Goal: Task Accomplishment & Management: Manage account settings

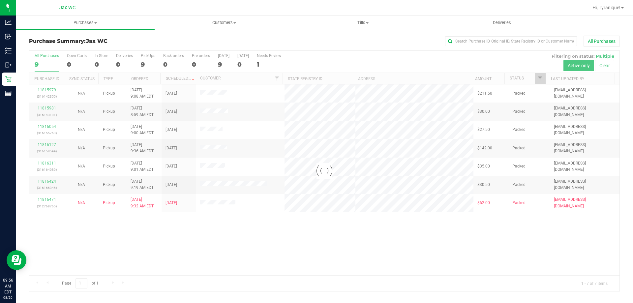
click at [278, 262] on div at bounding box center [324, 171] width 590 height 240
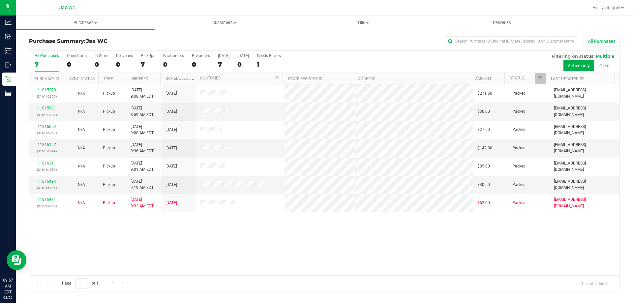
click at [308, 269] on div "11815979 (316142355) N/A Pickup [DATE] 9:08 AM EDT 8/20/2025 $211.50 Packed [EM…" at bounding box center [324, 179] width 590 height 191
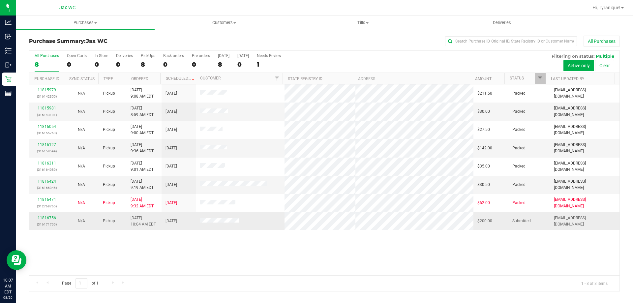
click at [43, 218] on link "11816756" at bounding box center [47, 218] width 18 height 5
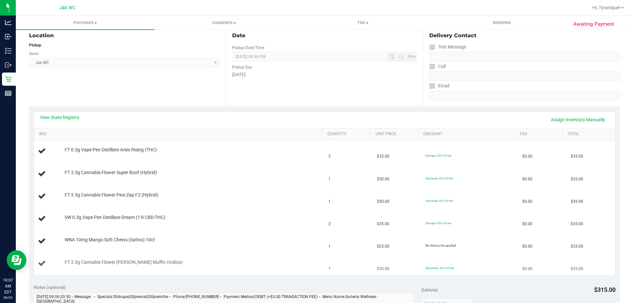
scroll to position [66, 0]
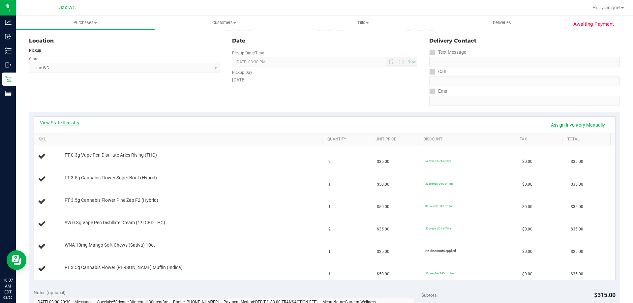
click at [73, 125] on link "View State Registry" at bounding box center [60, 122] width 40 height 7
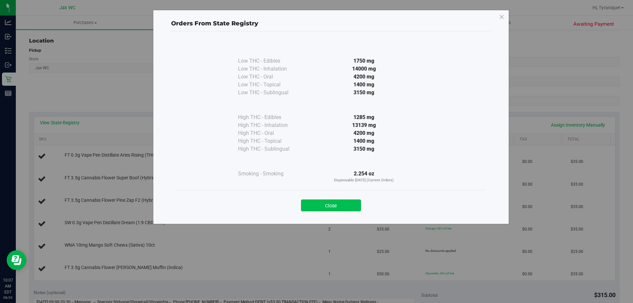
click at [356, 204] on button "Close" at bounding box center [331, 205] width 60 height 12
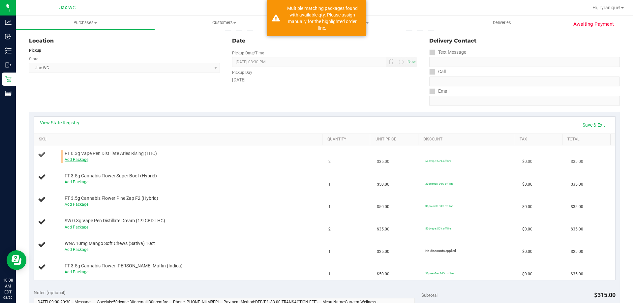
click at [77, 160] on link "Add Package" at bounding box center [77, 159] width 24 height 5
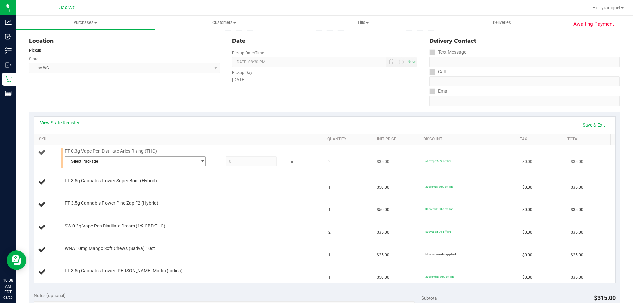
click at [101, 162] on span "Select Package" at bounding box center [131, 161] width 132 height 9
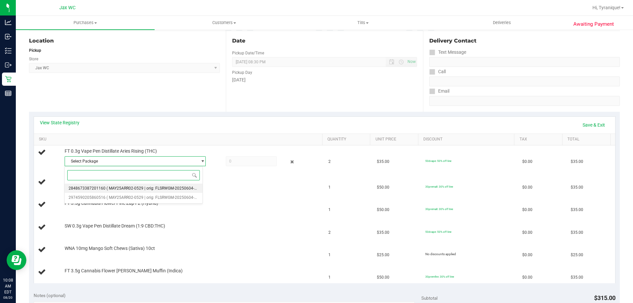
click at [125, 185] on li "2848673387201160 ( MAY25ARR02-0529 | orig: FLSRWGM-20250604-800 )" at bounding box center [134, 188] width 138 height 9
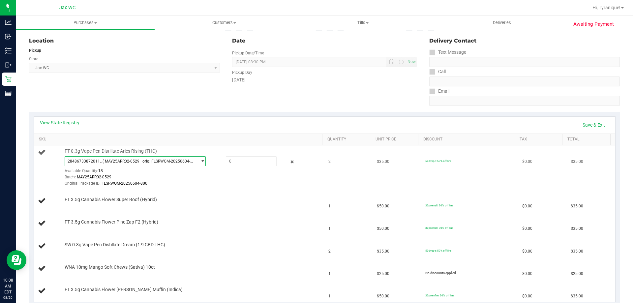
click at [146, 166] on span "2848673387201160 ( MAY25ARR02-0529 | orig: FLSRWGM-20250604-800 )" at bounding box center [131, 161] width 132 height 9
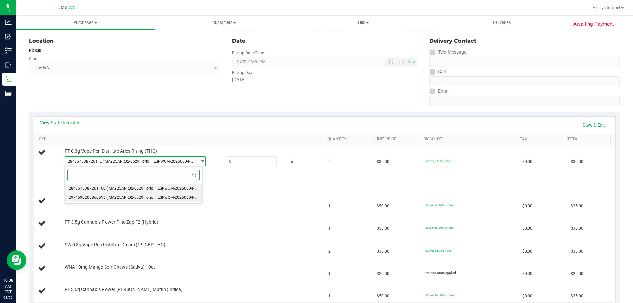
click at [171, 201] on li "2974590205860516 ( MAY25ARR02-0529 | orig: FLSRWGM-20250604-842 )" at bounding box center [134, 197] width 138 height 9
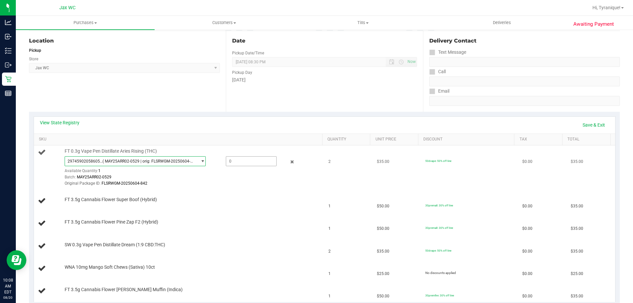
click at [244, 161] on span at bounding box center [251, 161] width 51 height 10
type input "1"
type input "1.0000"
drag, startPoint x: 250, startPoint y: 156, endPoint x: 410, endPoint y: 156, distance: 160.2
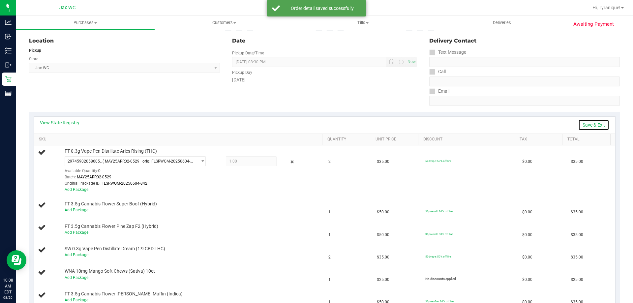
drag, startPoint x: 410, startPoint y: 156, endPoint x: 586, endPoint y: 124, distance: 178.3
click at [586, 124] on link "Save & Exit" at bounding box center [593, 124] width 31 height 11
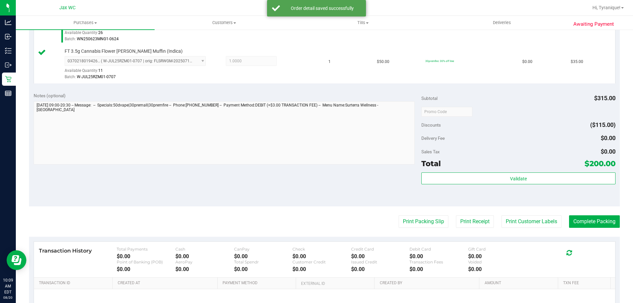
scroll to position [459, 0]
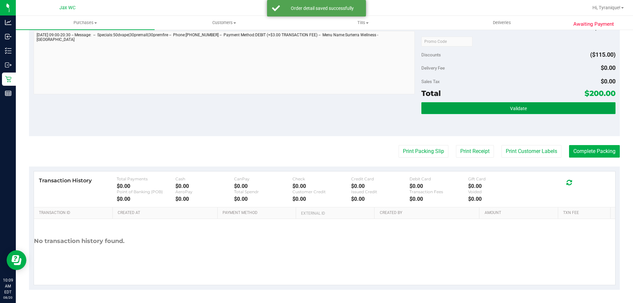
click at [523, 103] on button "Validate" at bounding box center [518, 108] width 194 height 12
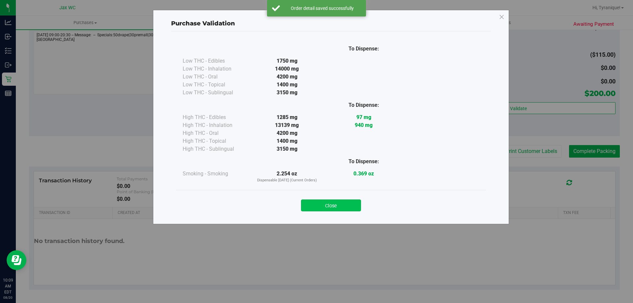
click at [351, 206] on button "Close" at bounding box center [331, 205] width 60 height 12
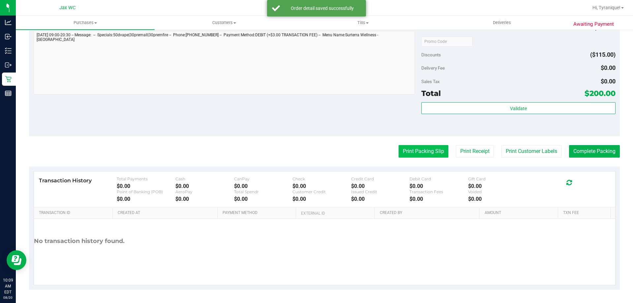
click at [401, 156] on button "Print Packing Slip" at bounding box center [424, 151] width 50 height 13
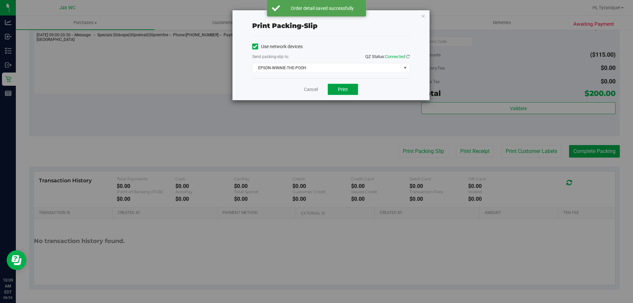
click at [347, 85] on button "Print" at bounding box center [343, 89] width 30 height 11
click at [313, 91] on link "Cancel" at bounding box center [311, 89] width 14 height 7
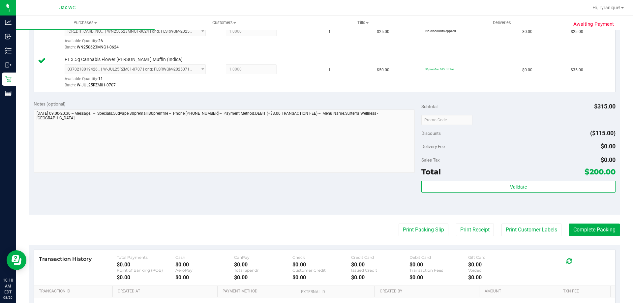
scroll to position [396, 0]
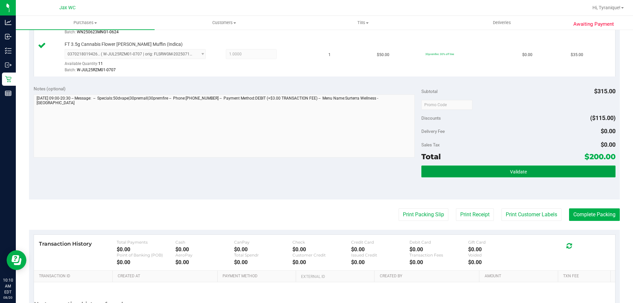
click at [561, 170] on button "Validate" at bounding box center [518, 172] width 194 height 12
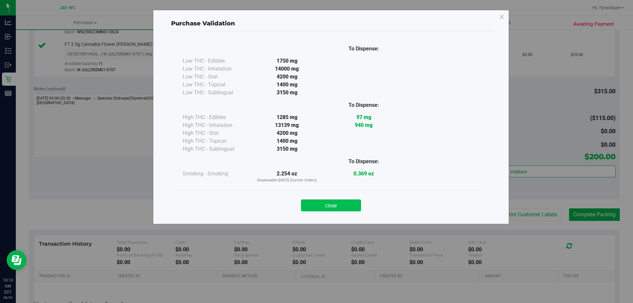
click at [352, 199] on button "Close" at bounding box center [331, 205] width 60 height 12
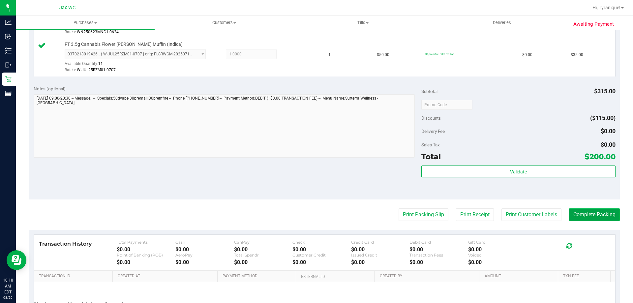
click at [593, 212] on button "Complete Packing" at bounding box center [594, 214] width 51 height 13
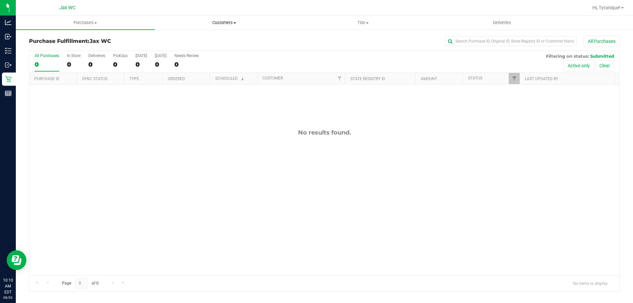
click at [219, 23] on span "Customers" at bounding box center [224, 23] width 138 height 6
click at [209, 39] on li "All customers" at bounding box center [224, 40] width 139 height 8
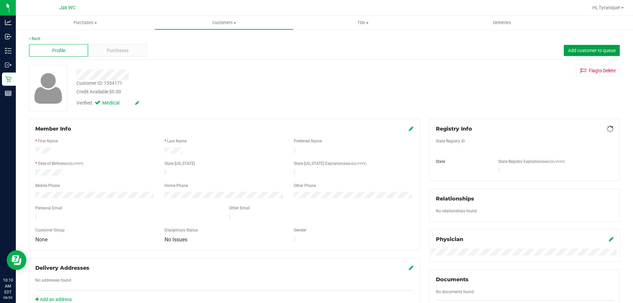
click at [569, 52] on span "Add customer to queue" at bounding box center [591, 50] width 47 height 5
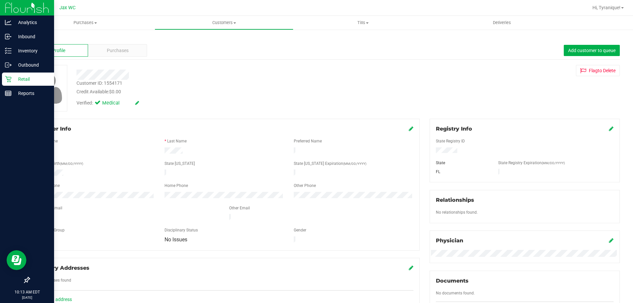
click at [14, 79] on p "Retail" at bounding box center [32, 79] width 40 height 8
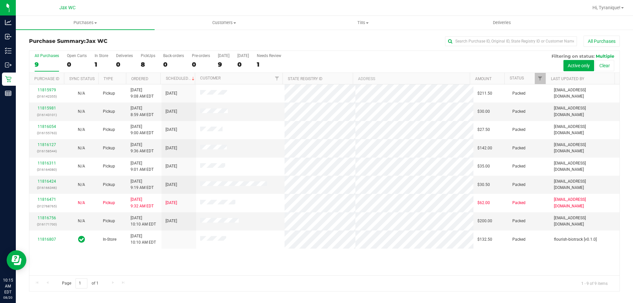
click at [156, 270] on div "11815979 (316142355) N/A Pickup 8/20/2025 9:08 AM EDT 8/20/2025 $211.50 Packed …" at bounding box center [324, 179] width 590 height 191
click at [97, 66] on div "0" at bounding box center [102, 65] width 14 height 8
click at [0, 0] on input "In Store 0" at bounding box center [0, 0] width 0 height 0
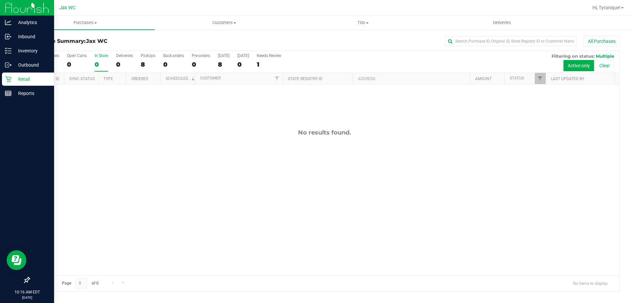
click at [12, 77] on p "Retail" at bounding box center [32, 79] width 40 height 8
click at [20, 8] on img at bounding box center [27, 7] width 44 height 15
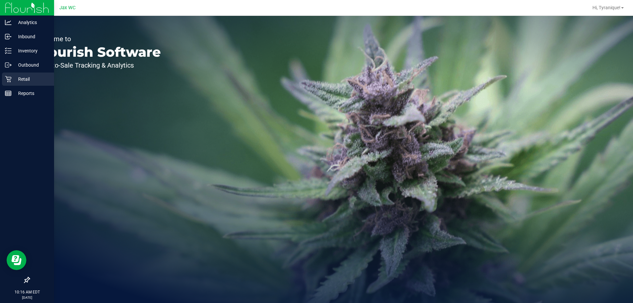
click at [14, 77] on p "Retail" at bounding box center [32, 79] width 40 height 8
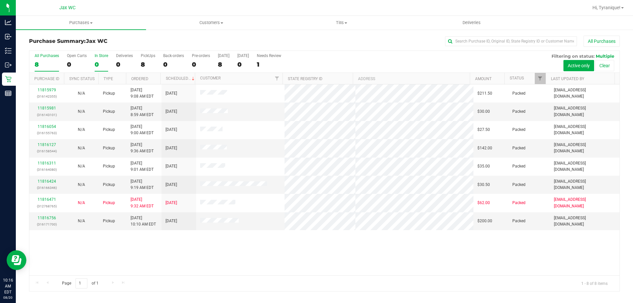
click at [101, 59] on label "In Store 0" at bounding box center [102, 62] width 14 height 18
click at [0, 0] on input "In Store 0" at bounding box center [0, 0] width 0 height 0
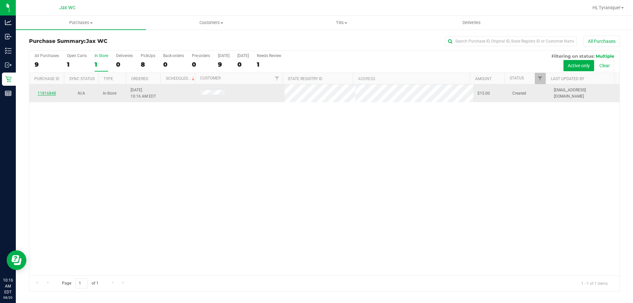
click at [53, 96] on div "11816848" at bounding box center [46, 93] width 27 height 6
click at [50, 92] on link "11816848" at bounding box center [47, 93] width 18 height 5
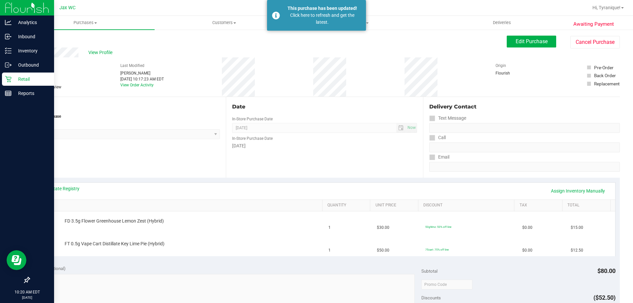
click at [0, 80] on link "Retail" at bounding box center [27, 80] width 54 height 14
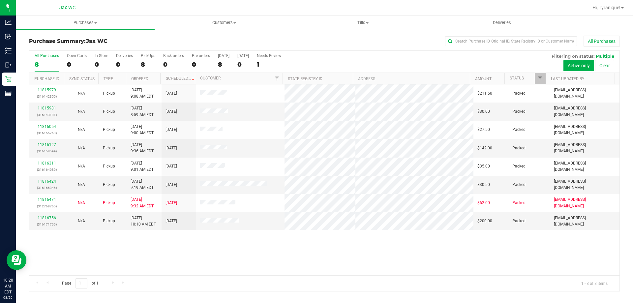
click at [224, 258] on div "11815979 (316142355) N/A Pickup [DATE] 9:08 AM EDT 8/20/2025 $211.50 Packed [EM…" at bounding box center [324, 179] width 590 height 191
click at [234, 283] on div "Page 1 of 1 1 - 8 of 8 items" at bounding box center [324, 283] width 590 height 16
click at [224, 260] on div "11815979 (316142355) N/A Pickup [DATE] 9:08 AM EDT 8/20/2025 $211.50 Packed [EM…" at bounding box center [324, 179] width 590 height 191
click at [103, 57] on div "In Store" at bounding box center [102, 55] width 14 height 5
click at [0, 0] on input "In Store 0" at bounding box center [0, 0] width 0 height 0
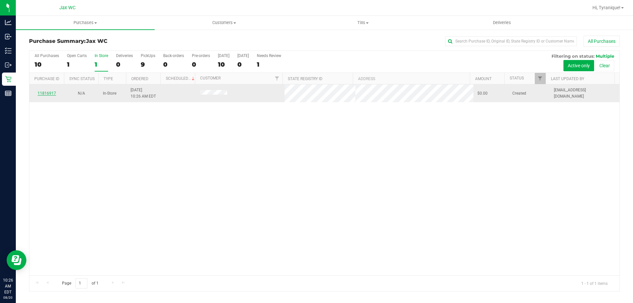
click at [52, 92] on link "11816917" at bounding box center [47, 93] width 18 height 5
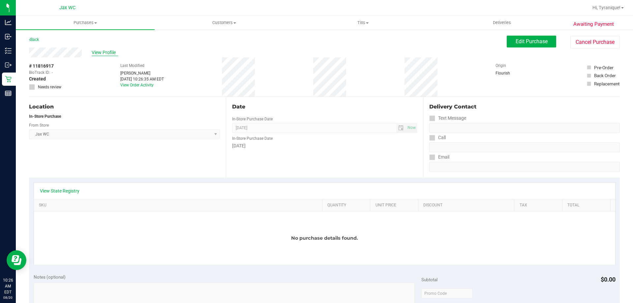
click at [109, 52] on span "View Profile" at bounding box center [105, 52] width 26 height 7
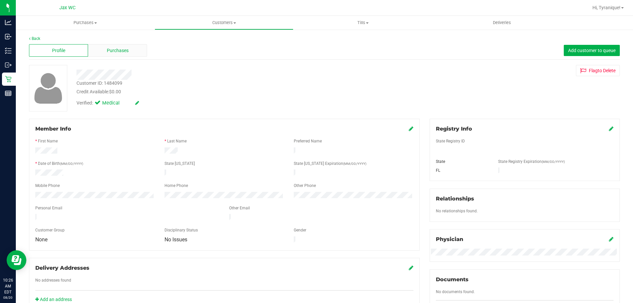
click at [115, 52] on span "Purchases" at bounding box center [118, 50] width 22 height 7
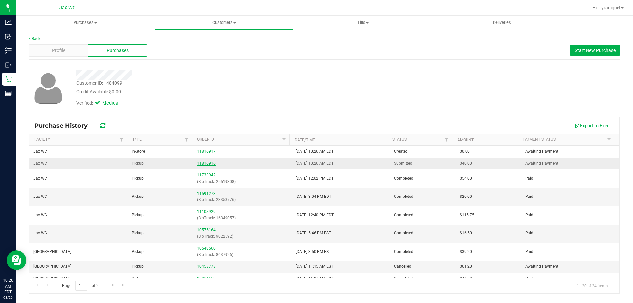
click at [210, 161] on link "11816916" at bounding box center [206, 163] width 18 height 5
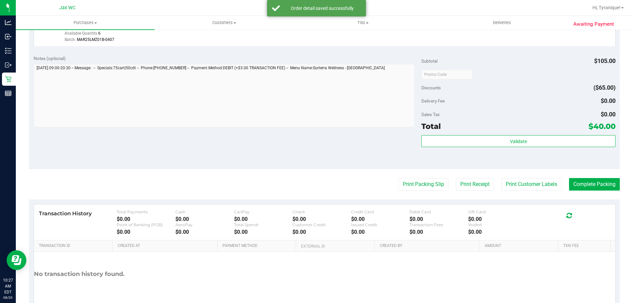
scroll to position [274, 0]
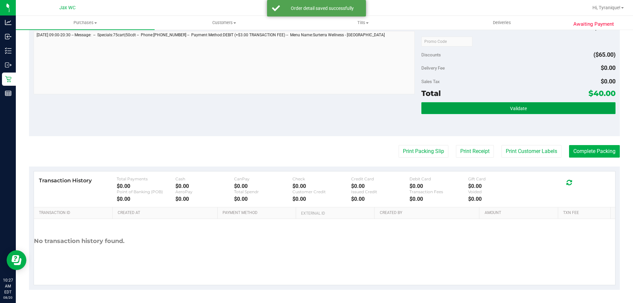
click at [489, 107] on button "Validate" at bounding box center [518, 108] width 194 height 12
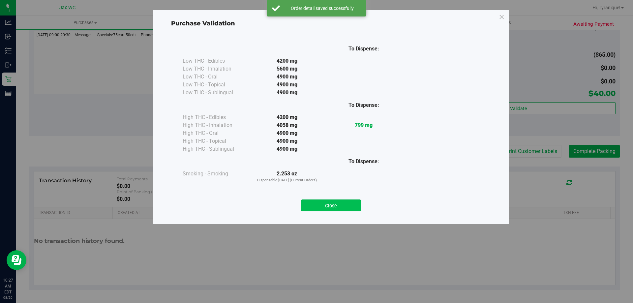
click at [345, 202] on button "Close" at bounding box center [331, 205] width 60 height 12
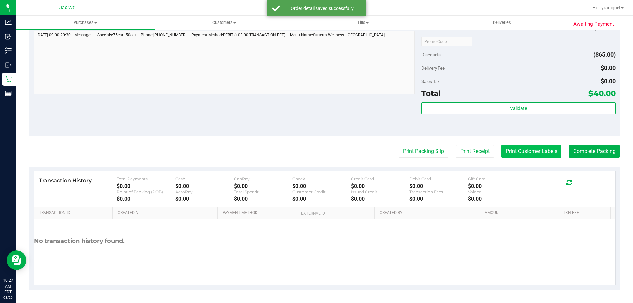
click at [502, 152] on button "Print Customer Labels" at bounding box center [531, 151] width 60 height 13
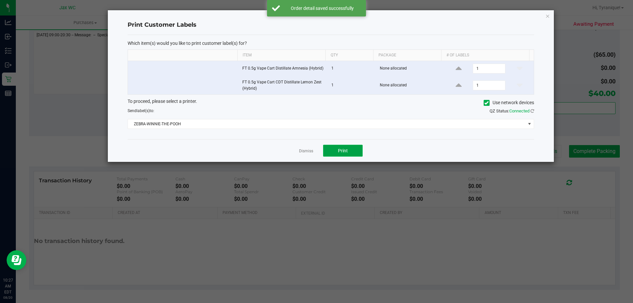
click at [354, 146] on button "Print" at bounding box center [343, 151] width 40 height 12
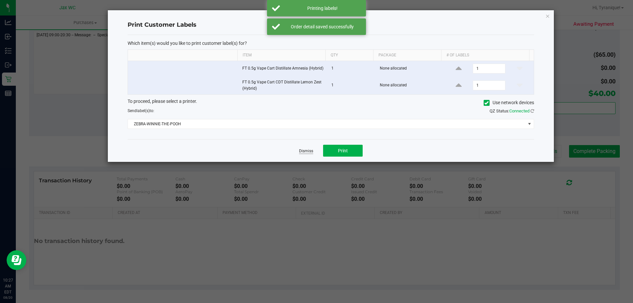
click at [304, 149] on link "Dismiss" at bounding box center [306, 151] width 14 height 6
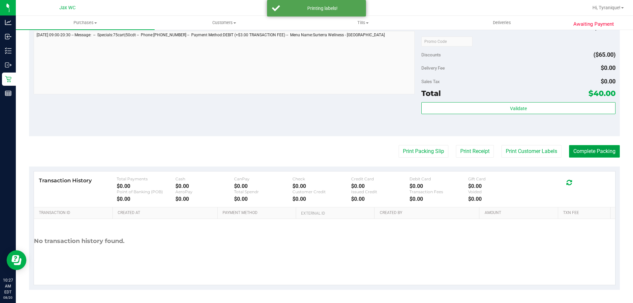
click at [580, 153] on button "Complete Packing" at bounding box center [594, 151] width 51 height 13
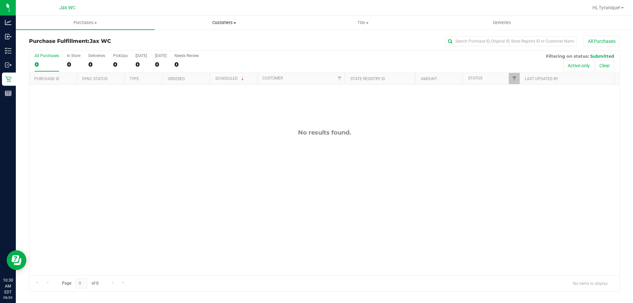
click at [234, 21] on span "Customers" at bounding box center [224, 23] width 138 height 6
click at [225, 37] on li "All customers" at bounding box center [224, 40] width 139 height 8
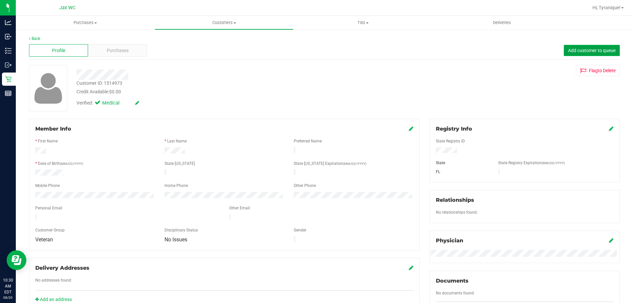
click at [575, 52] on span "Add customer to queue" at bounding box center [591, 50] width 47 height 5
click at [101, 47] on div "Purchases" at bounding box center [117, 50] width 59 height 13
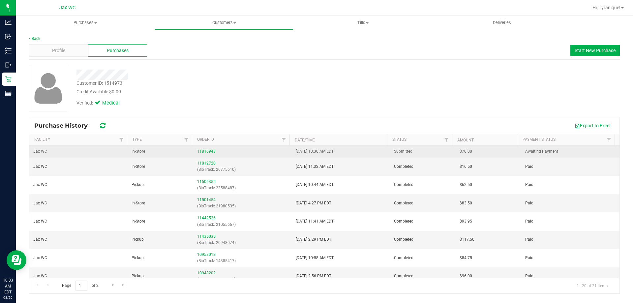
click at [207, 149] on div "11816943" at bounding box center [242, 151] width 90 height 6
click at [209, 154] on div "11816943" at bounding box center [242, 151] width 90 height 6
click at [208, 151] on link "11816943" at bounding box center [206, 151] width 18 height 5
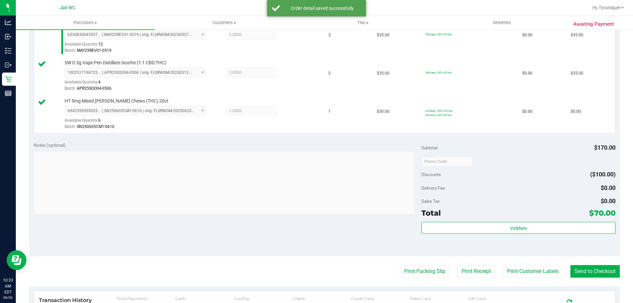
scroll to position [264, 0]
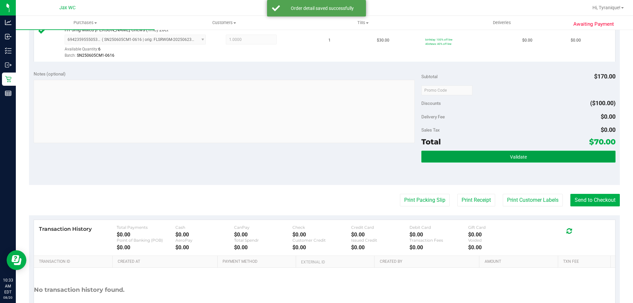
click at [501, 161] on button "Validate" at bounding box center [518, 157] width 194 height 12
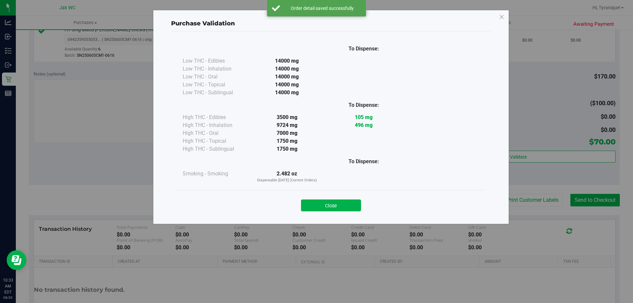
click at [529, 221] on div "Purchase Validation To Dispense: Low THC - Edibles 14000 mg" at bounding box center [319, 151] width 638 height 303
click at [523, 207] on div "Purchase Validation To Dispense: Low THC - Edibles 14000 mg" at bounding box center [319, 151] width 638 height 303
click at [299, 206] on div "Close" at bounding box center [331, 203] width 300 height 16
click at [311, 205] on button "Close" at bounding box center [331, 205] width 60 height 12
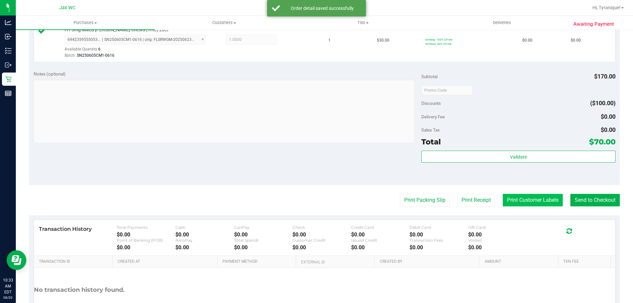
click at [505, 200] on button "Print Customer Labels" at bounding box center [533, 200] width 60 height 13
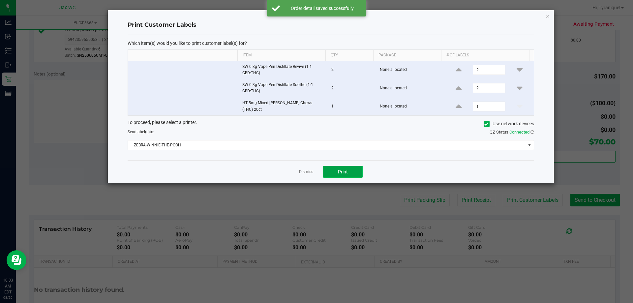
click at [347, 166] on button "Print" at bounding box center [343, 172] width 40 height 12
click at [307, 165] on div "Dismiss Print" at bounding box center [331, 171] width 407 height 23
click at [308, 169] on link "Dismiss" at bounding box center [306, 172] width 14 height 6
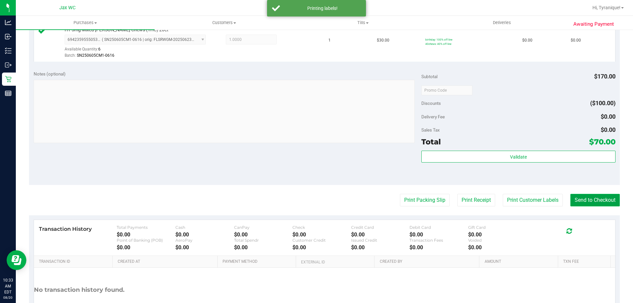
click at [599, 205] on button "Send to Checkout" at bounding box center [594, 200] width 49 height 13
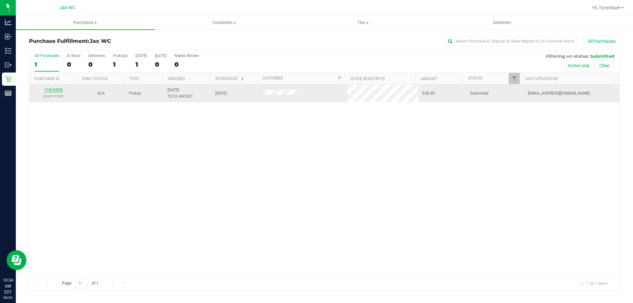
click at [59, 91] on link "11816959" at bounding box center [53, 90] width 18 height 5
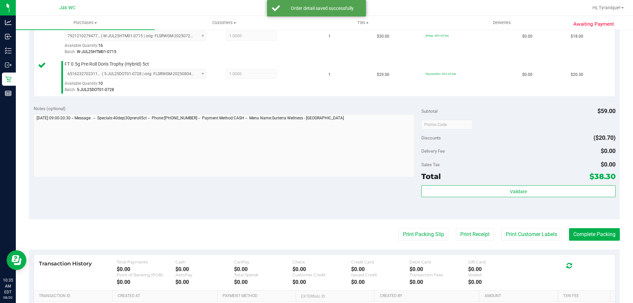
scroll to position [264, 0]
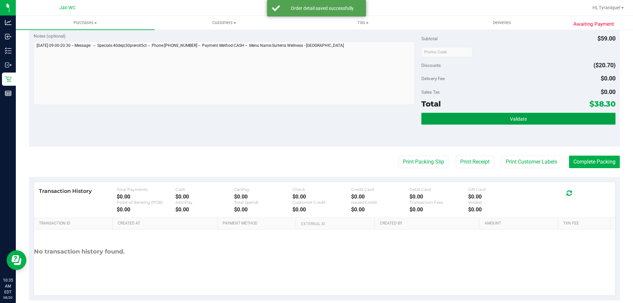
click at [518, 120] on span "Validate" at bounding box center [518, 118] width 17 height 5
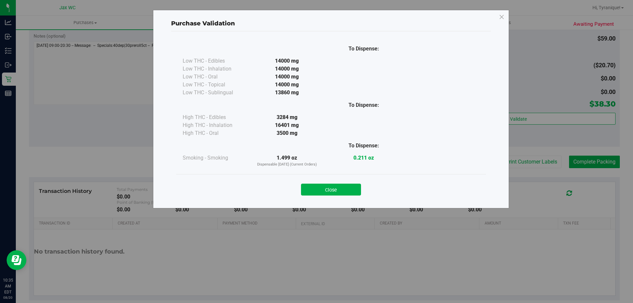
click at [346, 192] on button "Close" at bounding box center [331, 190] width 60 height 12
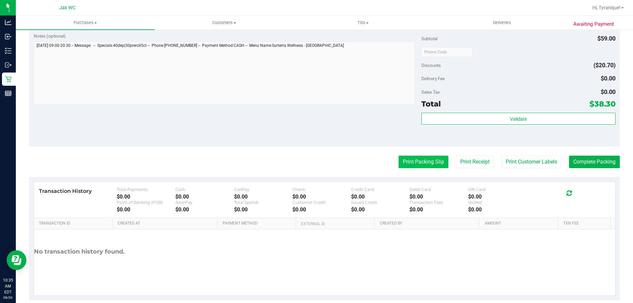
click at [405, 164] on button "Print Packing Slip" at bounding box center [424, 162] width 50 height 13
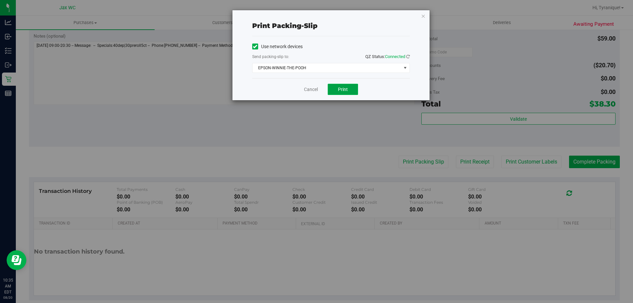
click at [354, 90] on button "Print" at bounding box center [343, 89] width 30 height 11
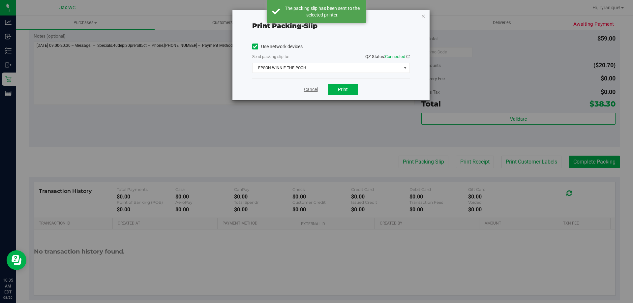
click at [313, 90] on link "Cancel" at bounding box center [311, 89] width 14 height 7
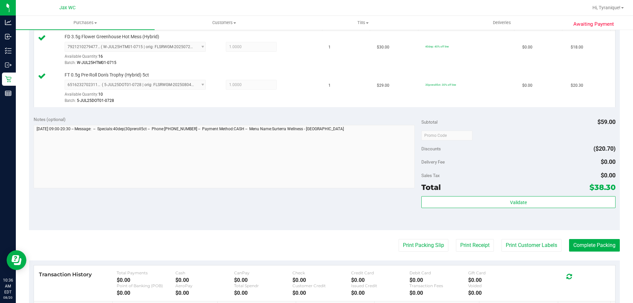
scroll to position [198, 0]
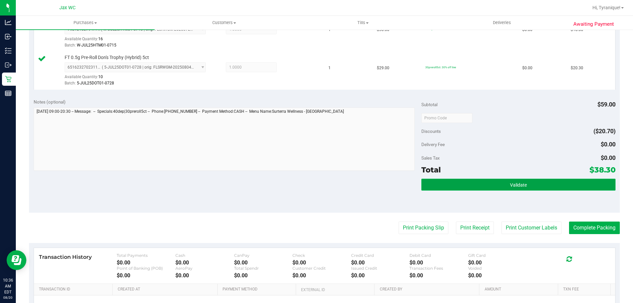
click at [601, 182] on button "Validate" at bounding box center [518, 185] width 194 height 12
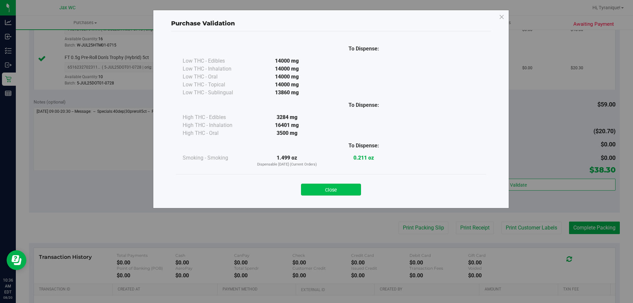
click at [332, 185] on button "Close" at bounding box center [331, 190] width 60 height 12
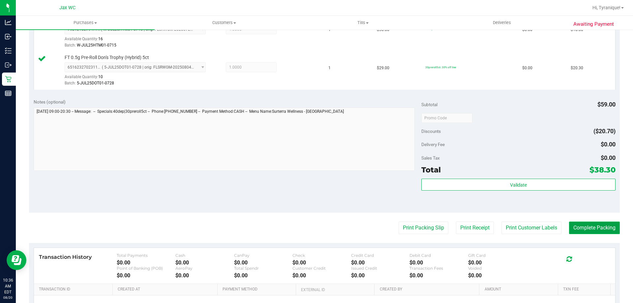
click at [609, 227] on button "Complete Packing" at bounding box center [594, 228] width 51 height 13
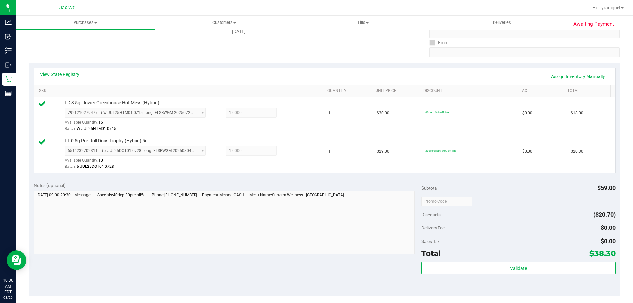
scroll to position [66, 0]
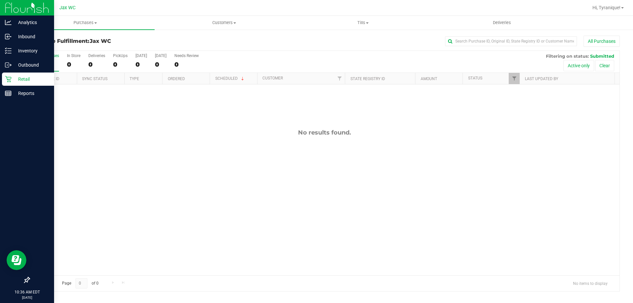
click at [15, 79] on p "Retail" at bounding box center [32, 79] width 40 height 8
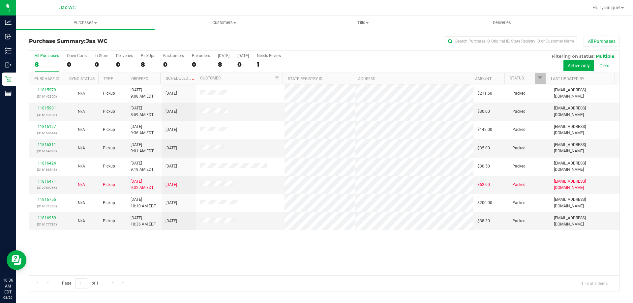
click at [222, 263] on div "11815979 (316142355) N/A Pickup 8/20/2025 9:08 AM EDT 8/20/2025 $211.50 Packed …" at bounding box center [324, 179] width 590 height 191
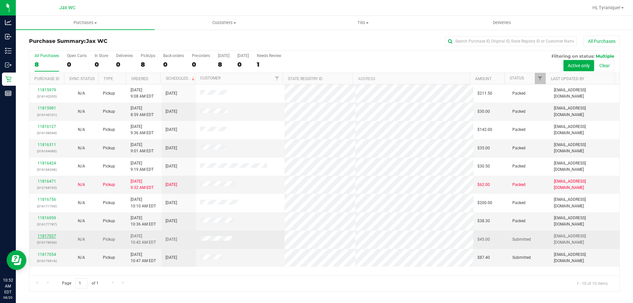
click at [48, 235] on link "11817027" at bounding box center [47, 236] width 18 height 5
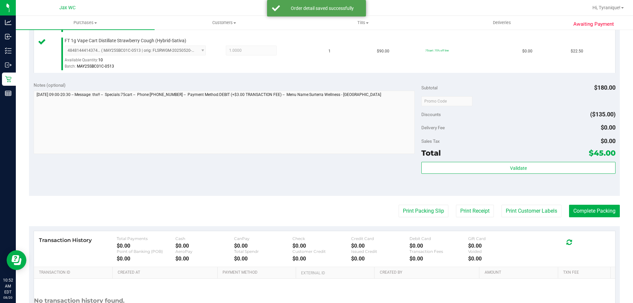
scroll to position [274, 0]
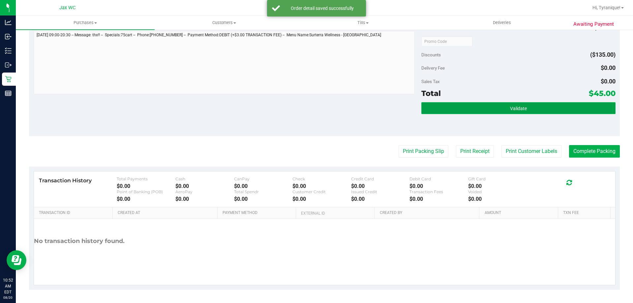
click at [515, 112] on button "Validate" at bounding box center [518, 108] width 194 height 12
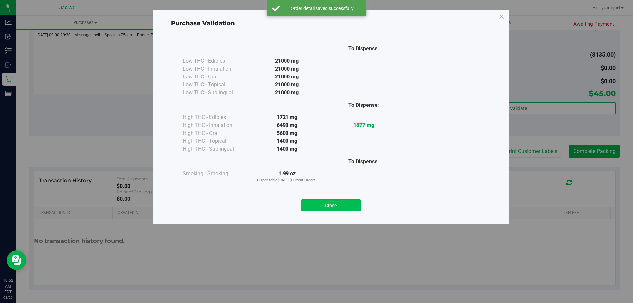
click at [349, 207] on button "Close" at bounding box center [331, 205] width 60 height 12
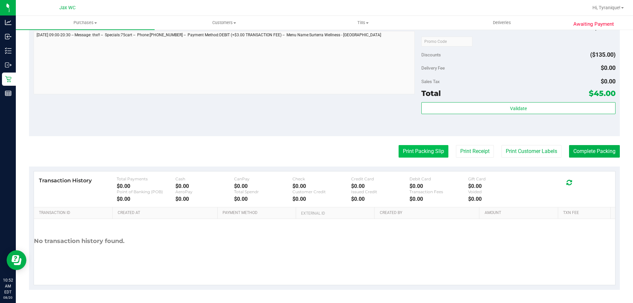
click at [439, 149] on button "Print Packing Slip" at bounding box center [424, 151] width 50 height 13
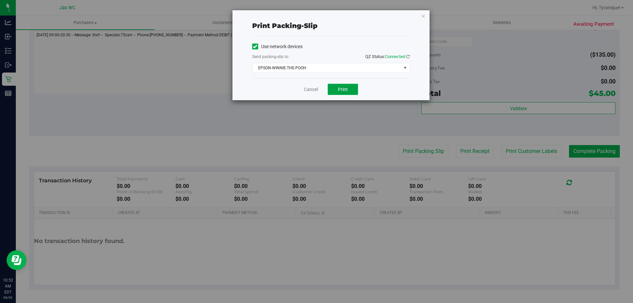
click at [349, 88] on button "Print" at bounding box center [343, 89] width 30 height 11
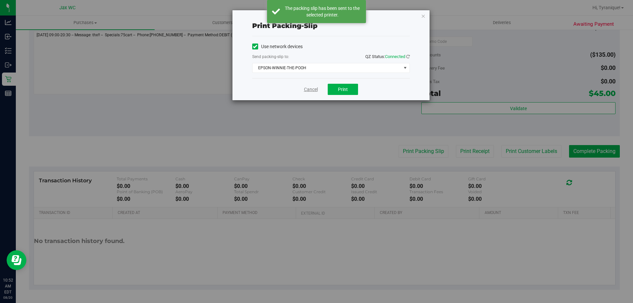
click at [309, 90] on link "Cancel" at bounding box center [311, 89] width 14 height 7
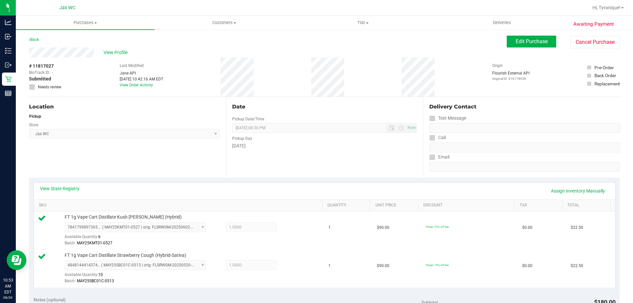
scroll to position [264, 0]
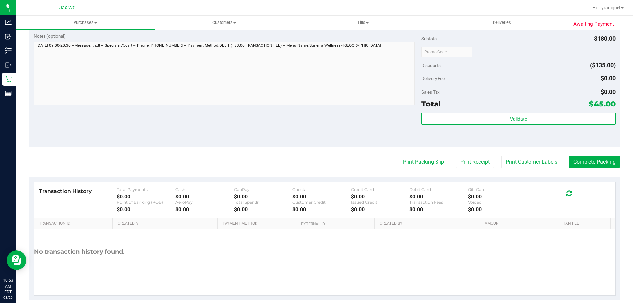
click at [513, 126] on div "Validate" at bounding box center [518, 128] width 194 height 30
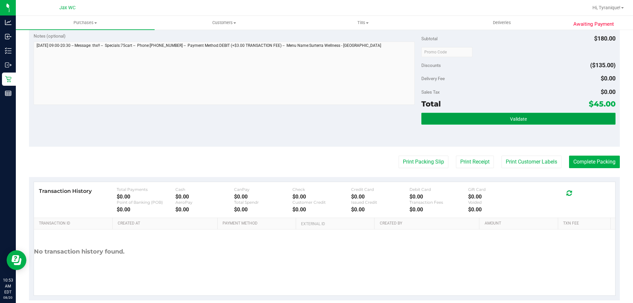
click at [513, 123] on button "Validate" at bounding box center [518, 119] width 194 height 12
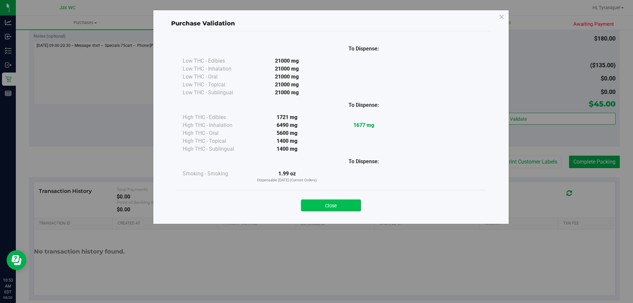
click at [354, 206] on button "Close" at bounding box center [331, 205] width 60 height 12
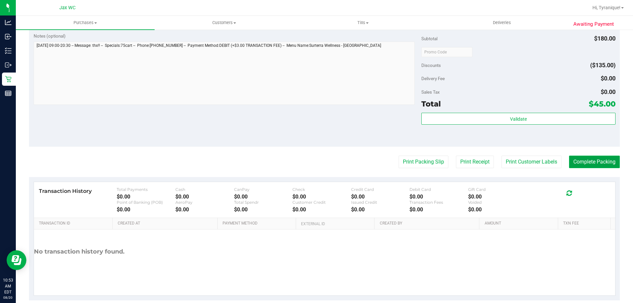
click at [579, 161] on button "Complete Packing" at bounding box center [594, 162] width 51 height 13
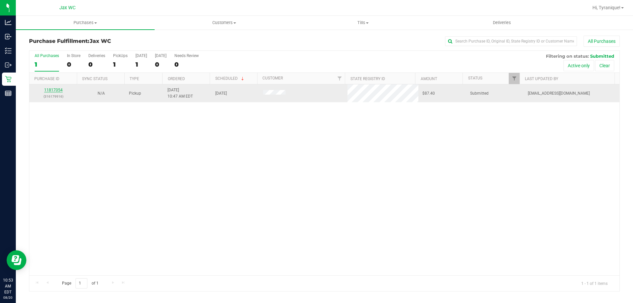
click at [57, 88] on link "11817054" at bounding box center [53, 90] width 18 height 5
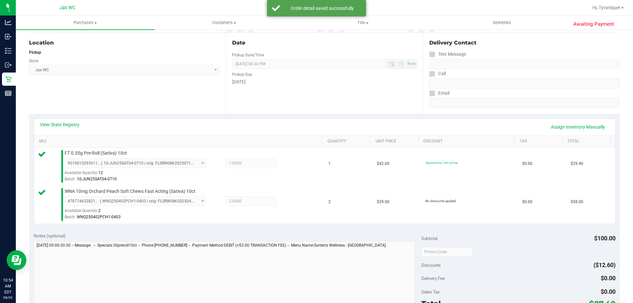
scroll to position [264, 0]
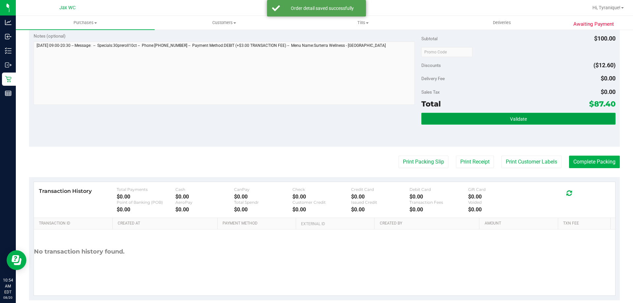
click at [515, 125] on button "Validate" at bounding box center [518, 119] width 194 height 12
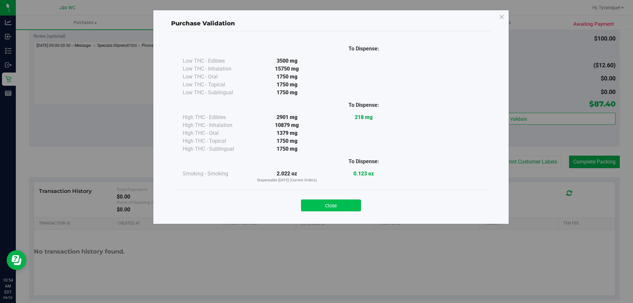
click at [344, 207] on button "Close" at bounding box center [331, 205] width 60 height 12
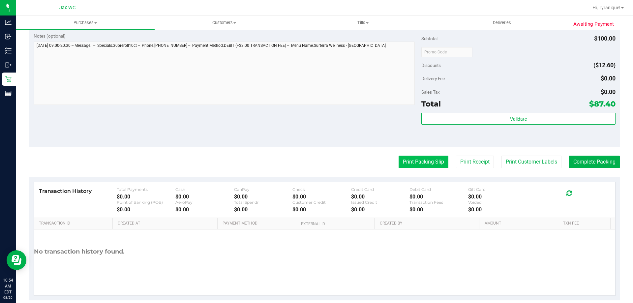
click at [415, 159] on button "Print Packing Slip" at bounding box center [424, 162] width 50 height 13
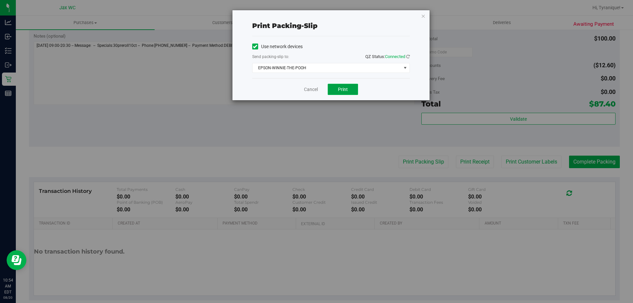
click at [341, 88] on span "Print" at bounding box center [343, 89] width 10 height 5
click at [304, 91] on link "Cancel" at bounding box center [311, 89] width 14 height 7
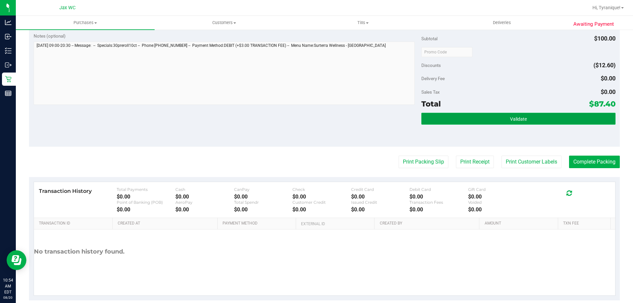
click at [548, 114] on button "Validate" at bounding box center [518, 119] width 194 height 12
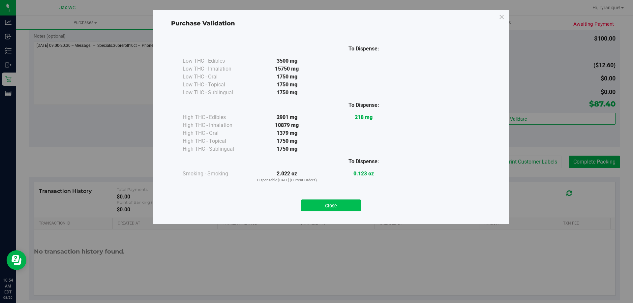
click at [322, 207] on button "Close" at bounding box center [331, 205] width 60 height 12
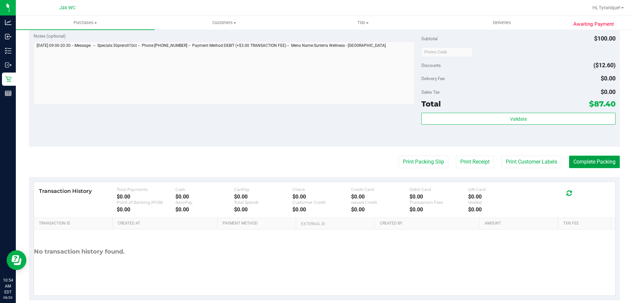
click at [610, 163] on button "Complete Packing" at bounding box center [594, 162] width 51 height 13
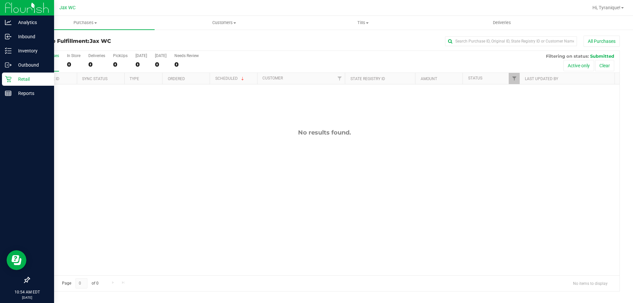
click at [14, 75] on p "Retail" at bounding box center [32, 79] width 40 height 8
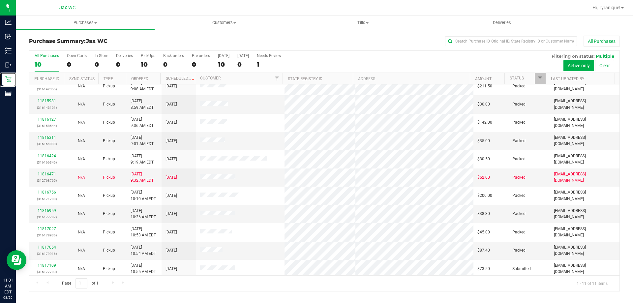
scroll to position [10, 0]
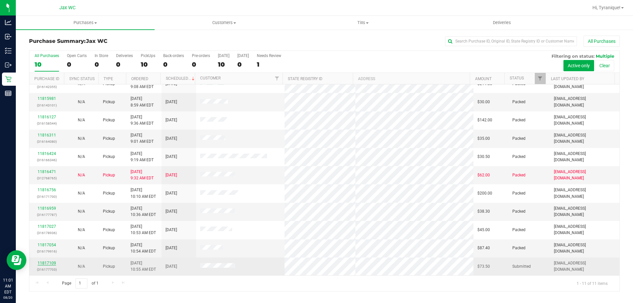
click at [39, 265] on link "11817109" at bounding box center [47, 263] width 18 height 5
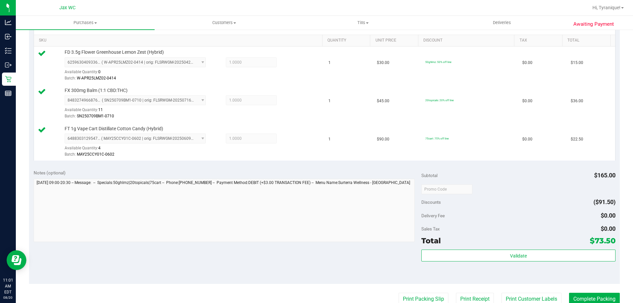
scroll to position [198, 0]
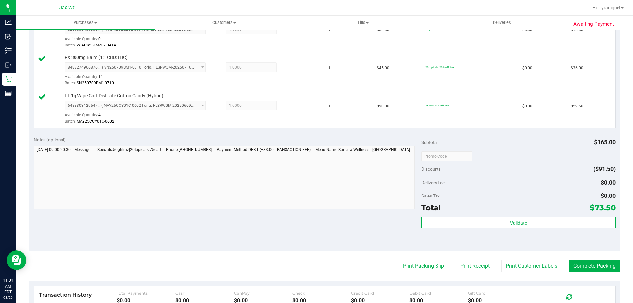
click at [506, 232] on div "Validate" at bounding box center [518, 232] width 194 height 30
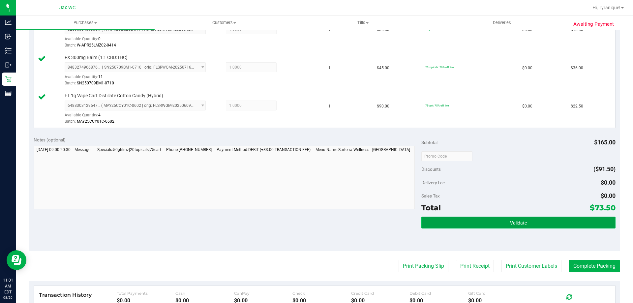
click at [507, 226] on button "Validate" at bounding box center [518, 223] width 194 height 12
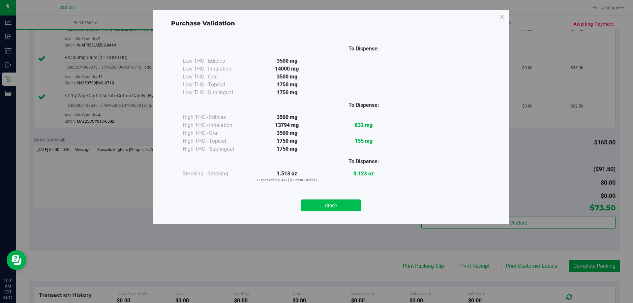
click at [335, 205] on button "Close" at bounding box center [331, 205] width 60 height 12
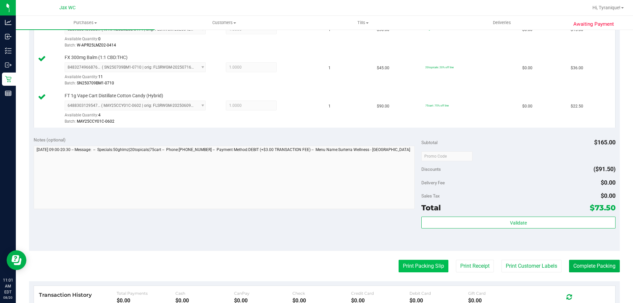
click at [422, 269] on button "Print Packing Slip" at bounding box center [424, 266] width 50 height 13
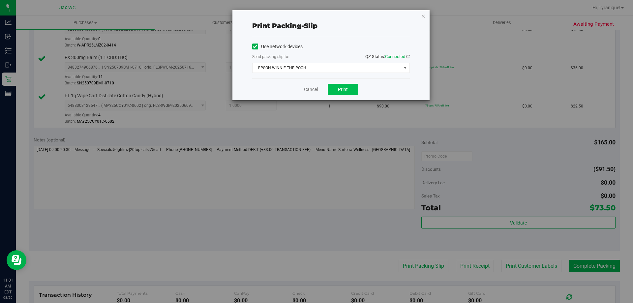
drag, startPoint x: 360, startPoint y: 93, endPoint x: 354, endPoint y: 91, distance: 6.1
click at [358, 92] on div "Cancel Print" at bounding box center [331, 89] width 158 height 22
click at [353, 91] on button "Print" at bounding box center [343, 89] width 30 height 11
click at [316, 92] on link "Cancel" at bounding box center [311, 89] width 14 height 7
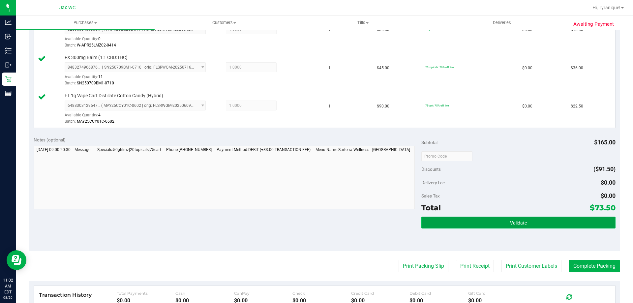
click at [539, 225] on button "Validate" at bounding box center [518, 223] width 194 height 12
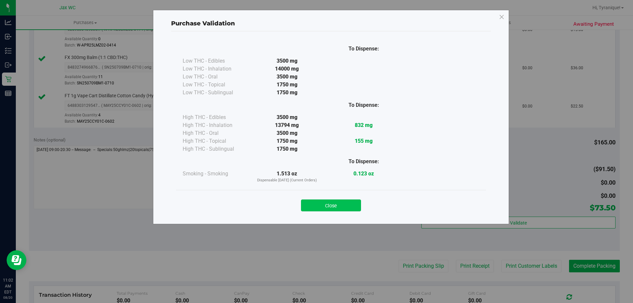
click at [353, 205] on button "Close" at bounding box center [331, 205] width 60 height 12
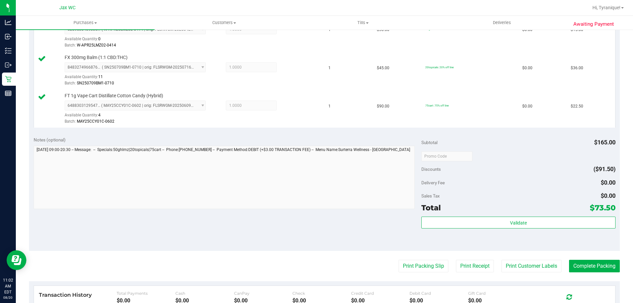
click at [568, 229] on div "Validate" at bounding box center [518, 232] width 194 height 30
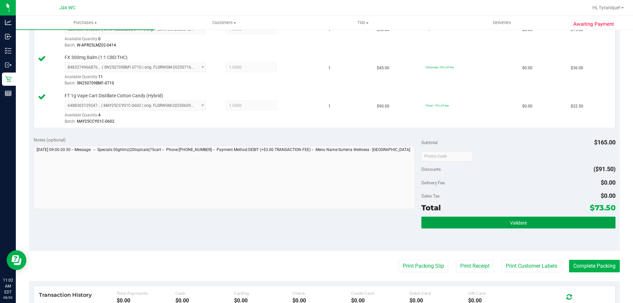
click at [566, 222] on button "Validate" at bounding box center [518, 223] width 194 height 12
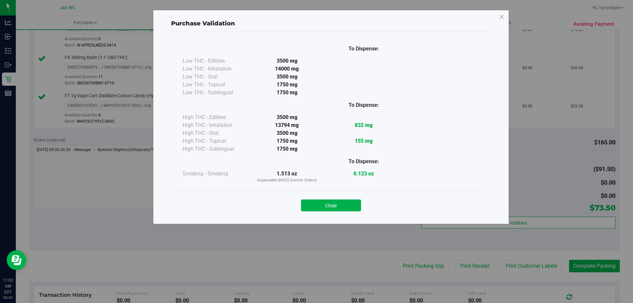
click at [584, 256] on div "Purchase Validation To Dispense: Low THC - Edibles 3500 mg" at bounding box center [319, 151] width 638 height 303
click at [358, 201] on button "Close" at bounding box center [331, 205] width 60 height 12
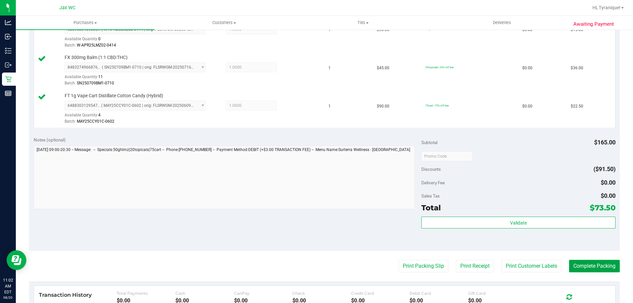
drag, startPoint x: 598, startPoint y: 266, endPoint x: 593, endPoint y: 266, distance: 5.3
click at [595, 266] on button "Complete Packing" at bounding box center [594, 266] width 51 height 13
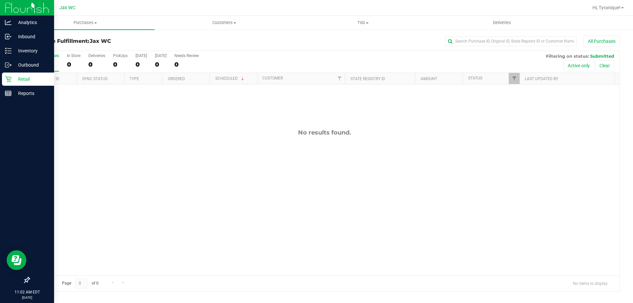
click at [13, 80] on p "Retail" at bounding box center [32, 79] width 40 height 8
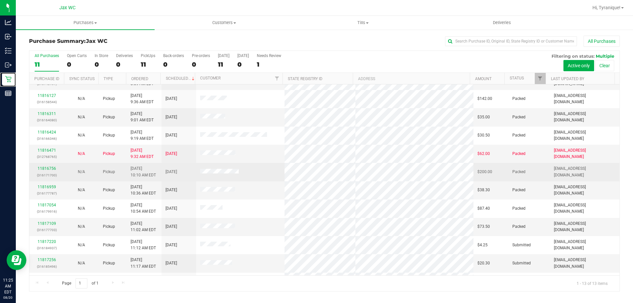
scroll to position [46, 0]
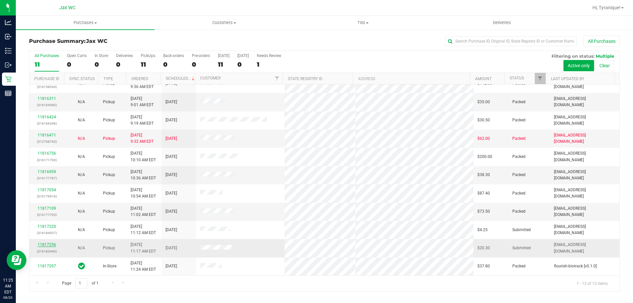
click at [45, 242] on link "11817256" at bounding box center [47, 244] width 18 height 5
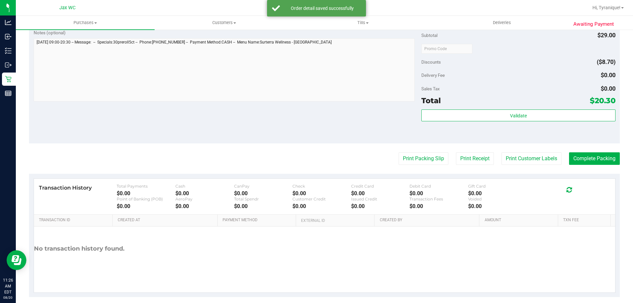
scroll to position [236, 0]
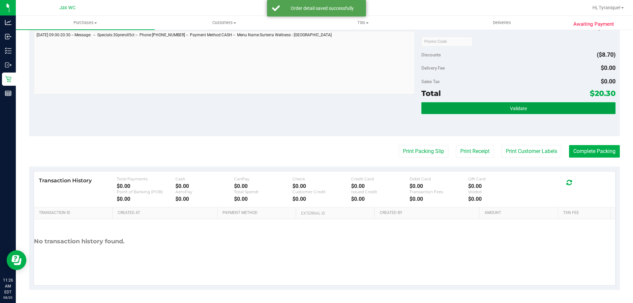
click at [516, 111] on button "Validate" at bounding box center [518, 108] width 194 height 12
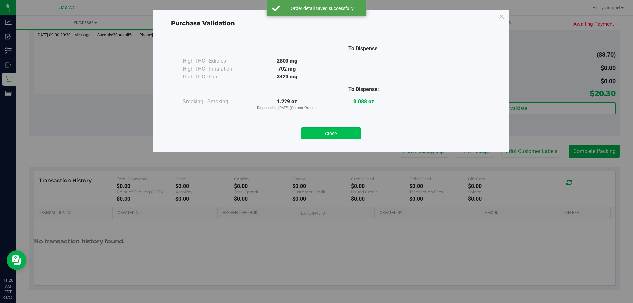
click at [326, 134] on button "Close" at bounding box center [331, 133] width 60 height 12
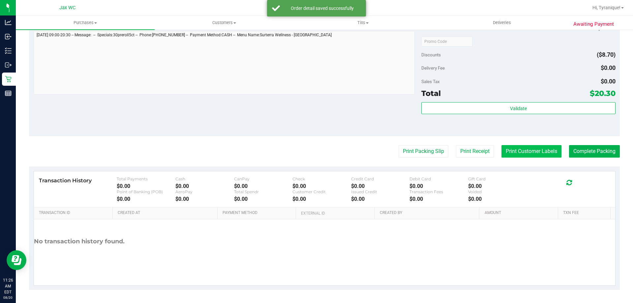
click at [530, 151] on button "Print Customer Labels" at bounding box center [531, 151] width 60 height 13
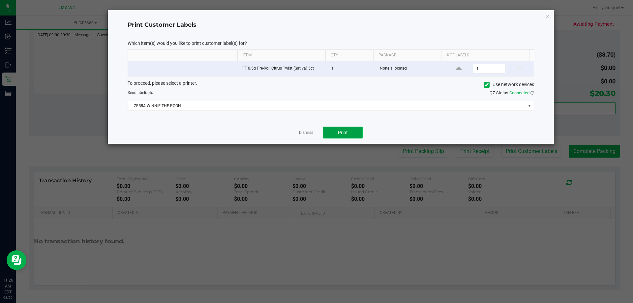
click at [353, 133] on button "Print" at bounding box center [343, 133] width 40 height 12
click at [304, 132] on link "Dismiss" at bounding box center [306, 133] width 14 height 6
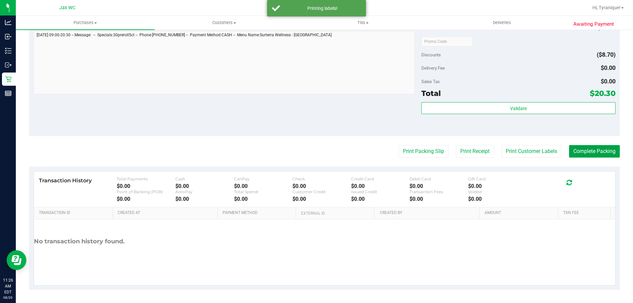
click at [602, 152] on button "Complete Packing" at bounding box center [594, 151] width 51 height 13
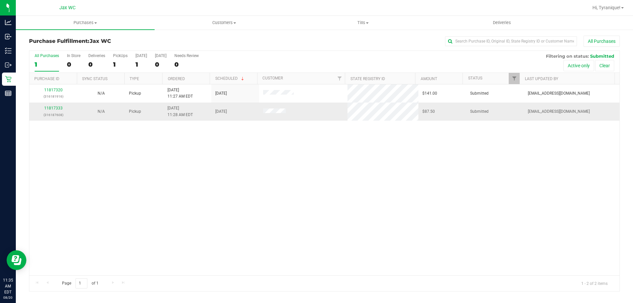
click at [63, 109] on div "11817333 (316187608)" at bounding box center [53, 111] width 40 height 13
click at [57, 108] on link "11817333" at bounding box center [53, 108] width 18 height 5
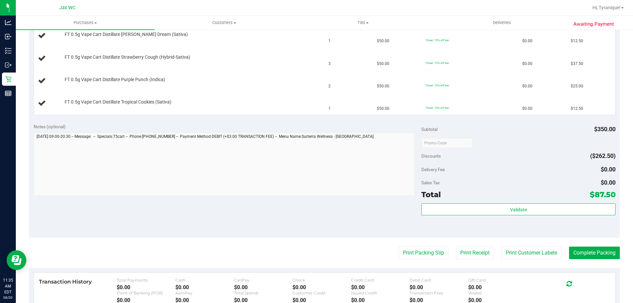
scroll to position [198, 0]
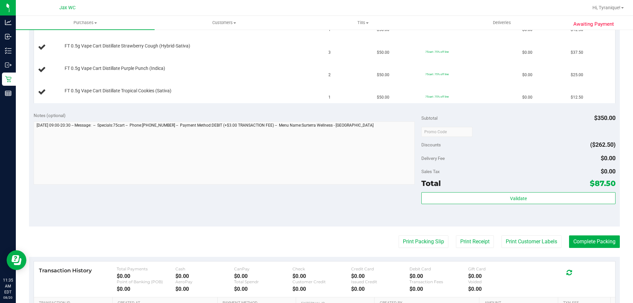
click at [403, 235] on purchase-details "Back Edit Purchase Cancel Purchase View Profile # 11817333 BioTrack ID: - Submi…" at bounding box center [324, 109] width 591 height 542
click at [413, 247] on button "Print Packing Slip" at bounding box center [424, 241] width 50 height 13
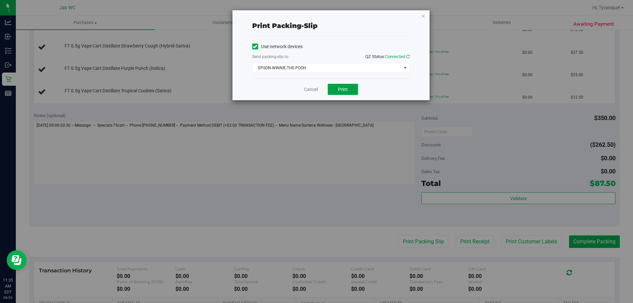
click at [355, 85] on button "Print" at bounding box center [343, 89] width 30 height 11
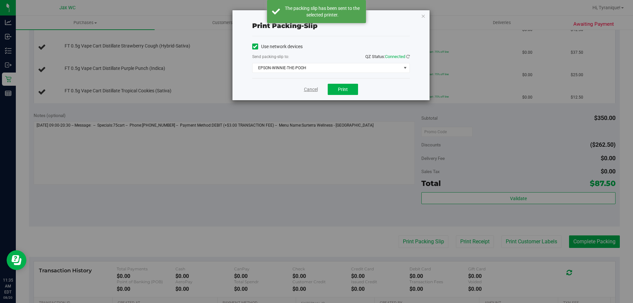
click at [304, 88] on link "Cancel" at bounding box center [311, 89] width 14 height 7
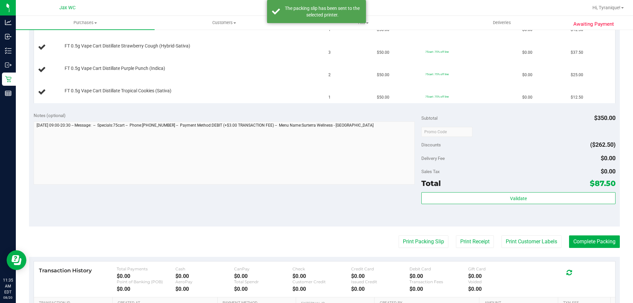
scroll to position [66, 0]
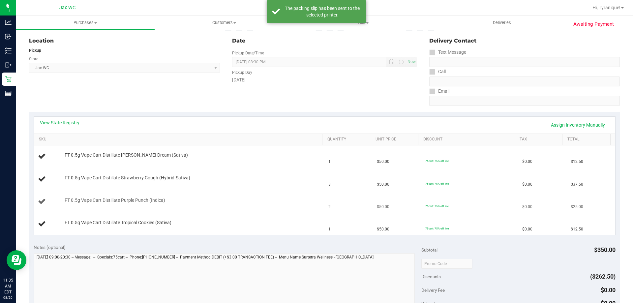
click at [256, 196] on td "FT 0.5g Vape Cart Distillate Purple Punch (Indica)" at bounding box center [179, 202] width 291 height 22
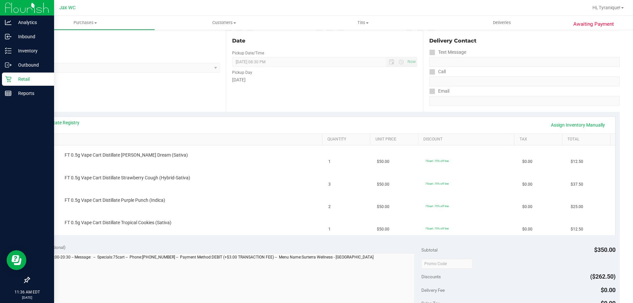
click at [22, 79] on p "Retail" at bounding box center [32, 79] width 40 height 8
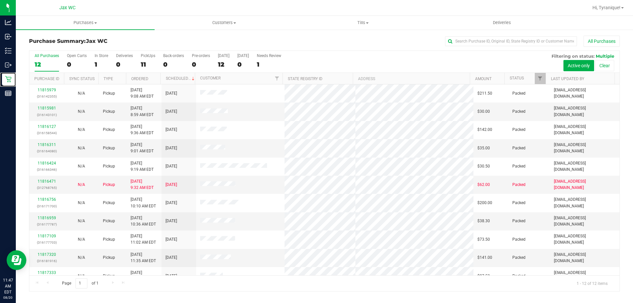
scroll to position [28, 0]
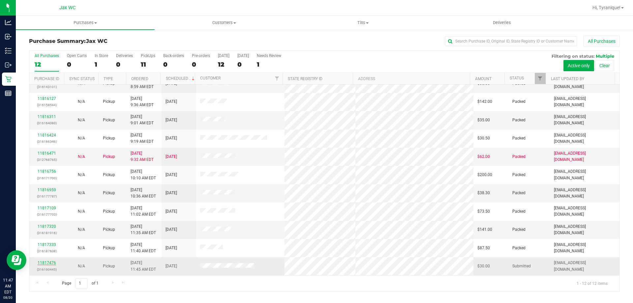
click at [48, 262] on link "11817476" at bounding box center [47, 262] width 18 height 5
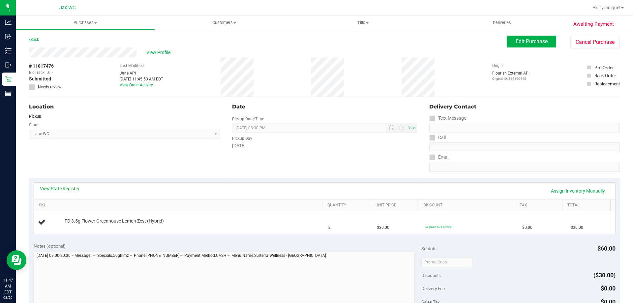
scroll to position [221, 0]
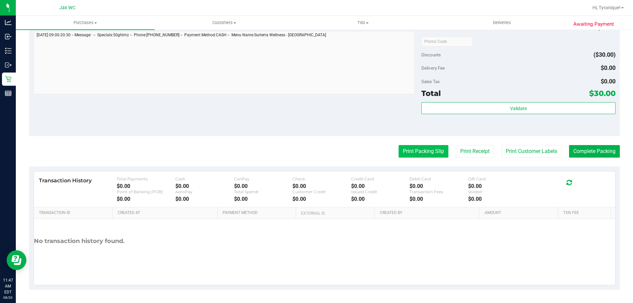
click at [422, 153] on button "Print Packing Slip" at bounding box center [424, 151] width 50 height 13
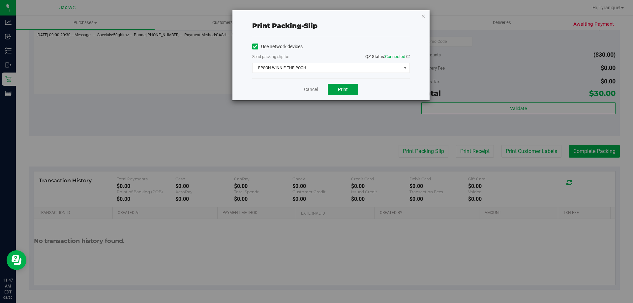
click at [349, 89] on button "Print" at bounding box center [343, 89] width 30 height 11
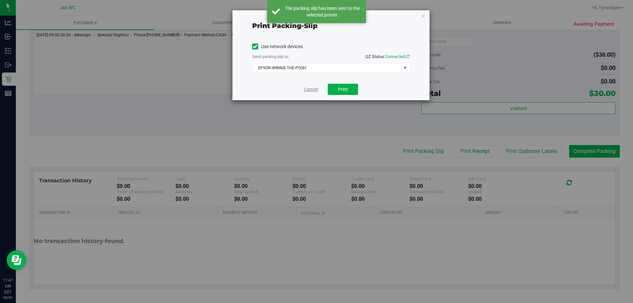
click at [311, 91] on link "Cancel" at bounding box center [311, 89] width 14 height 7
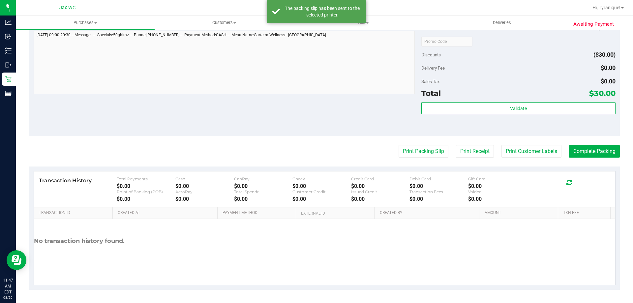
scroll to position [0, 0]
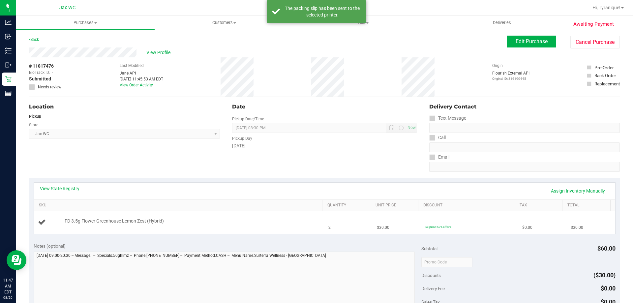
click at [192, 221] on div "FD 3.5g Flower Greenhouse Lemon Zest (Hybrid)" at bounding box center [190, 221] width 258 height 7
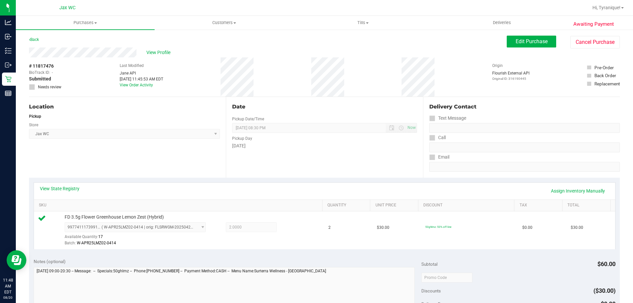
scroll to position [198, 0]
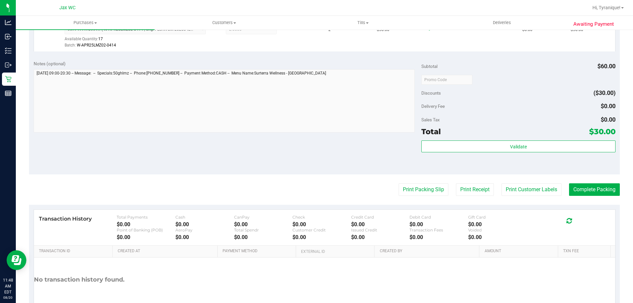
click at [556, 140] on div "Subtotal $60.00 Discounts ($30.00) Delivery Fee $0.00 Sales Tax $0.00 Total $30…" at bounding box center [518, 115] width 194 height 110
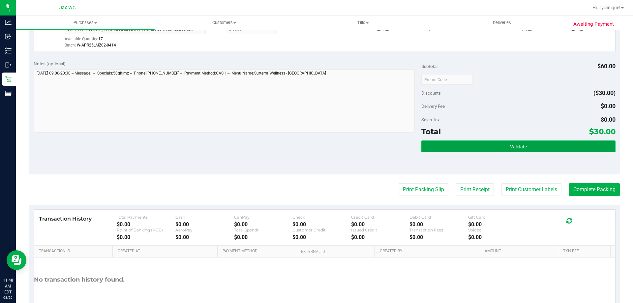
click at [556, 144] on button "Validate" at bounding box center [518, 146] width 194 height 12
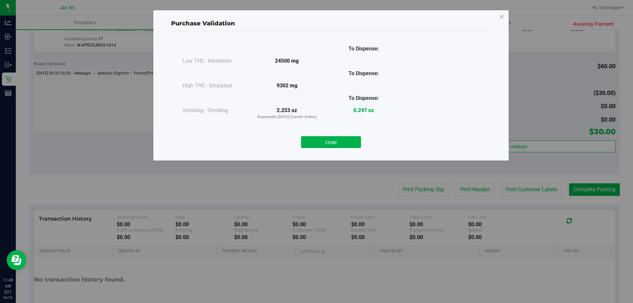
click at [589, 186] on div "Purchase Validation To Dispense: Low THC - Inhalation 24500 mg" at bounding box center [319, 151] width 638 height 303
click at [343, 138] on button "Close" at bounding box center [331, 142] width 60 height 12
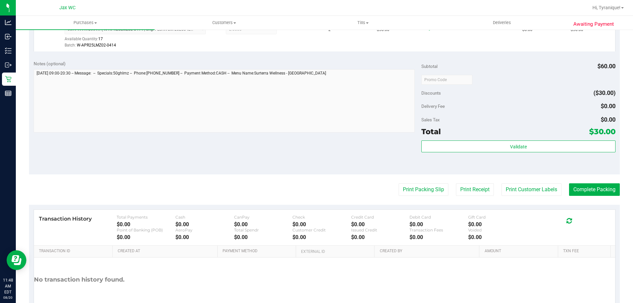
click at [590, 181] on purchase-details "Back Edit Purchase Cancel Purchase View Profile # 11817476 BioTrack ID: - Submi…" at bounding box center [324, 83] width 591 height 490
drag, startPoint x: 591, startPoint y: 183, endPoint x: 583, endPoint y: 203, distance: 21.4
click at [590, 183] on purchase-details "Back Edit Purchase Cancel Purchase View Profile # 11817476 BioTrack ID: - Submi…" at bounding box center [324, 83] width 591 height 490
click at [606, 192] on button "Complete Packing" at bounding box center [594, 189] width 51 height 13
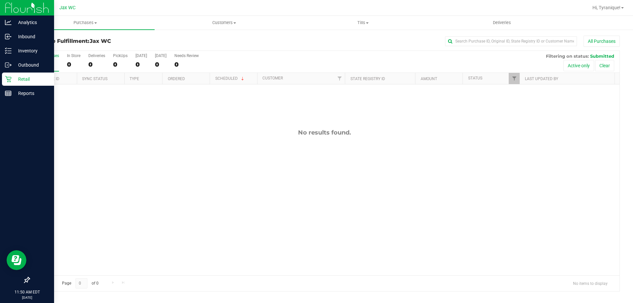
click at [16, 80] on p "Retail" at bounding box center [32, 79] width 40 height 8
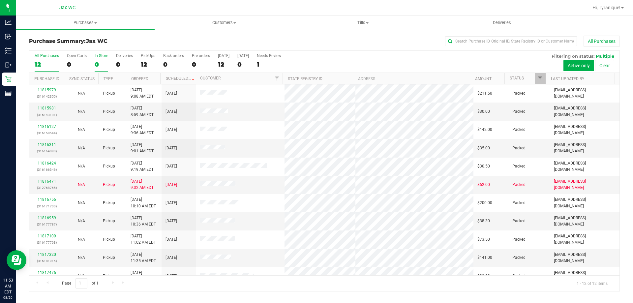
click at [105, 61] on div "0" at bounding box center [102, 65] width 14 height 8
click at [0, 0] on input "In Store 0" at bounding box center [0, 0] width 0 height 0
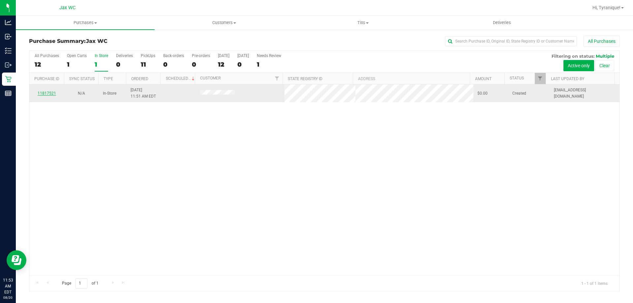
click at [48, 93] on link "11817521" at bounding box center [47, 93] width 18 height 5
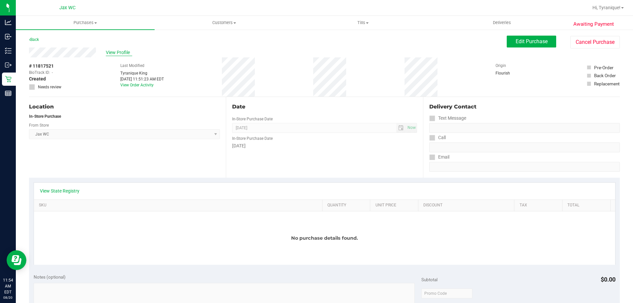
click at [112, 51] on span "View Profile" at bounding box center [119, 52] width 26 height 7
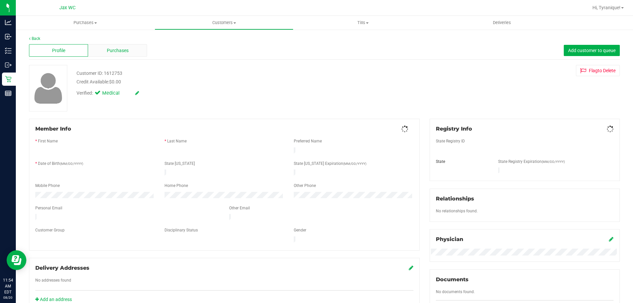
click at [128, 51] on div "Purchases" at bounding box center [117, 50] width 59 height 13
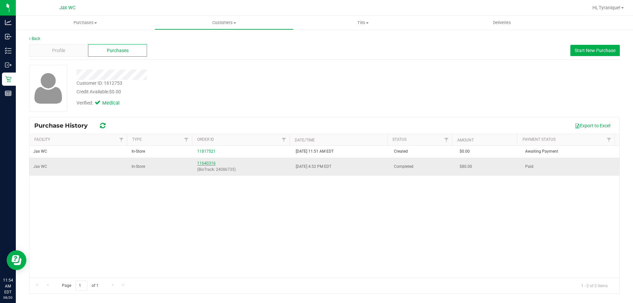
click at [208, 163] on link "11640316" at bounding box center [206, 163] width 18 height 5
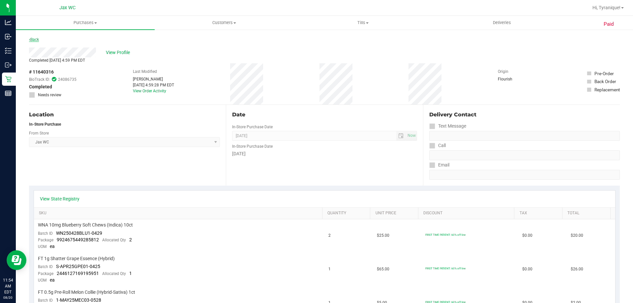
click at [39, 38] on link "Back" at bounding box center [34, 39] width 10 height 5
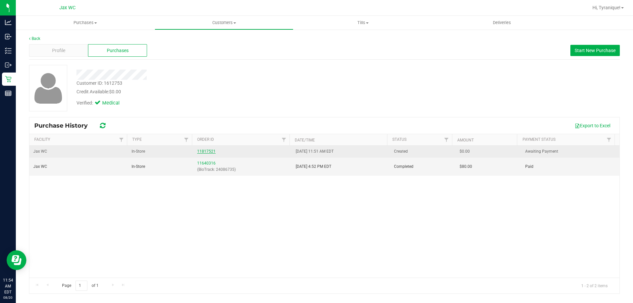
click at [208, 151] on link "11817521" at bounding box center [206, 151] width 18 height 5
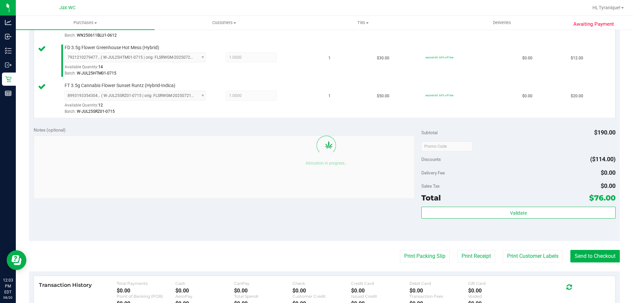
scroll to position [427, 0]
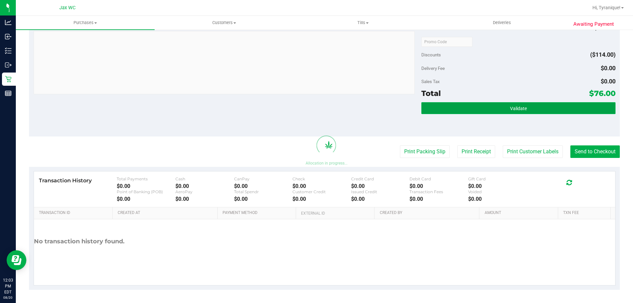
click at [497, 106] on button "Validate" at bounding box center [518, 108] width 194 height 12
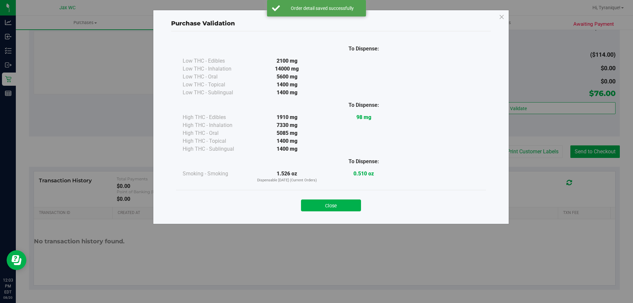
click at [349, 199] on div "Close" at bounding box center [331, 203] width 300 height 16
click at [356, 204] on button "Close" at bounding box center [331, 205] width 60 height 12
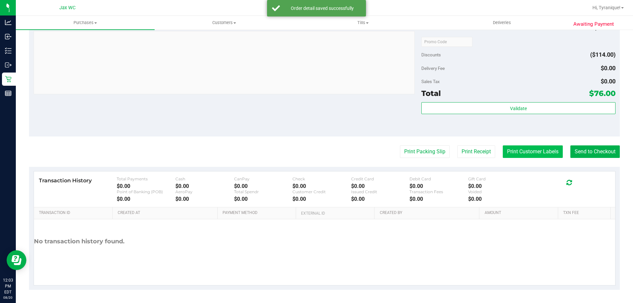
click at [528, 153] on button "Print Customer Labels" at bounding box center [533, 151] width 60 height 13
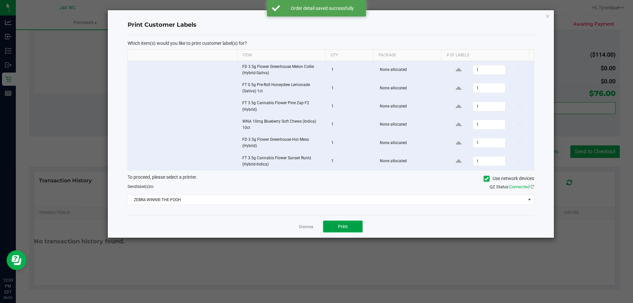
click at [343, 227] on span "Print" at bounding box center [343, 226] width 10 height 5
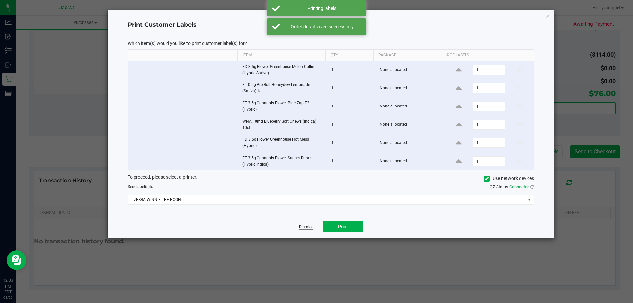
click at [304, 228] on link "Dismiss" at bounding box center [306, 227] width 14 height 6
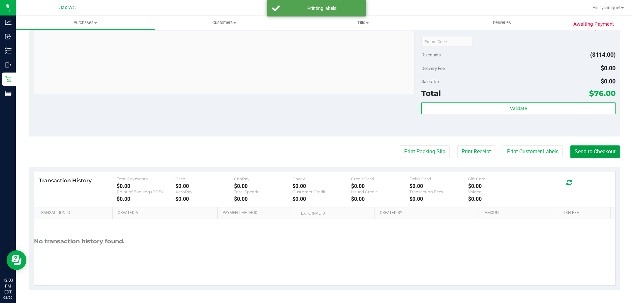
drag, startPoint x: 596, startPoint y: 154, endPoint x: 333, endPoint y: 153, distance: 263.4
click at [315, 123] on div "Notes (optional) Subtotal $190.00 Discounts ($114.00) Delivery Fee $0.00 Sales …" at bounding box center [324, 77] width 591 height 119
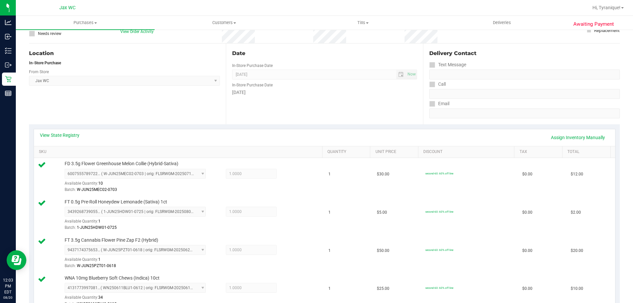
scroll to position [0, 0]
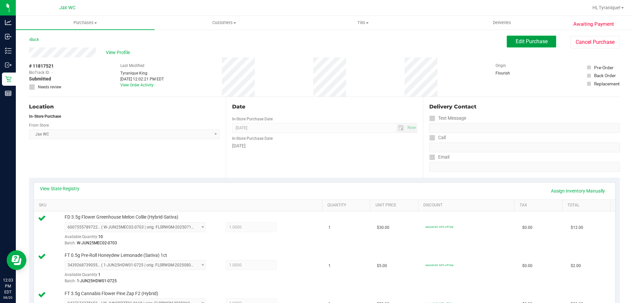
click at [538, 37] on button "Edit Purchase" at bounding box center [531, 42] width 49 height 12
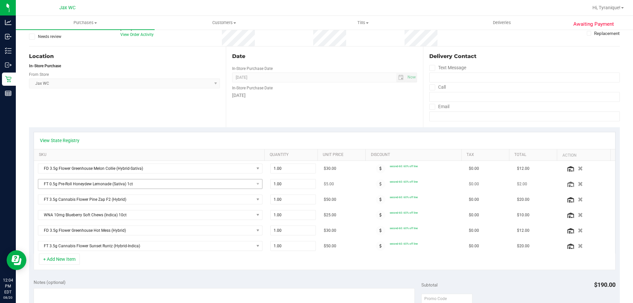
scroll to position [66, 0]
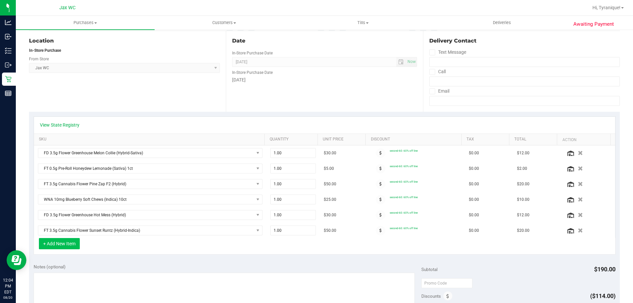
click at [55, 248] on button "+ Add New Item" at bounding box center [59, 243] width 41 height 11
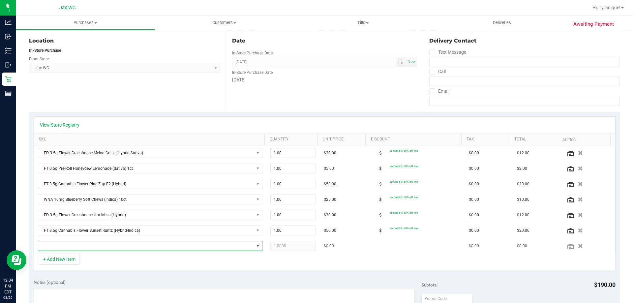
click at [56, 248] on span "NO DATA FOUND" at bounding box center [146, 245] width 216 height 9
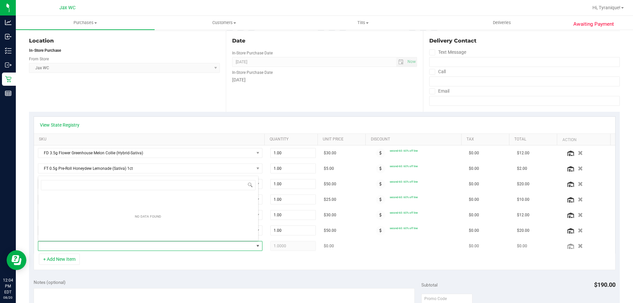
scroll to position [10, 219]
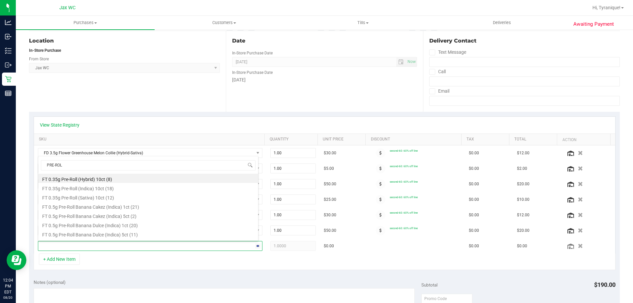
type input "PRE-ROLL"
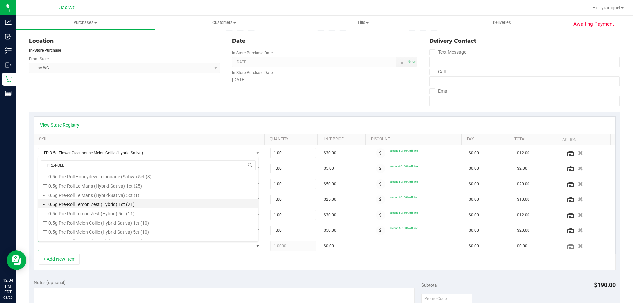
scroll to position [165, 0]
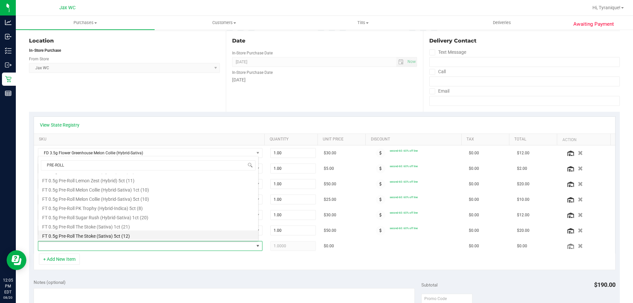
click at [159, 232] on li "FT 0.5g Pre-Roll The Stoke (Sativa) 5ct (12)" at bounding box center [148, 234] width 220 height 9
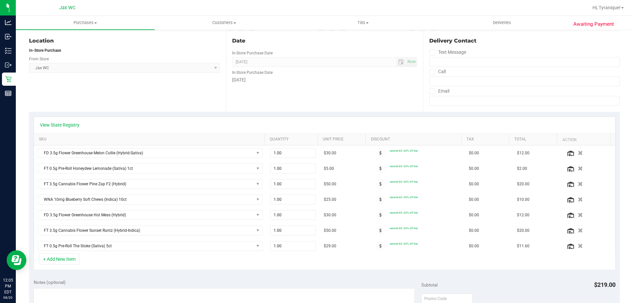
click at [333, 273] on div "View State Registry SKU Quantity Unit Price Discount Tax Total Action FD 3.5g F…" at bounding box center [324, 193] width 591 height 163
click at [65, 264] on button "+ Add New Item" at bounding box center [59, 259] width 41 height 11
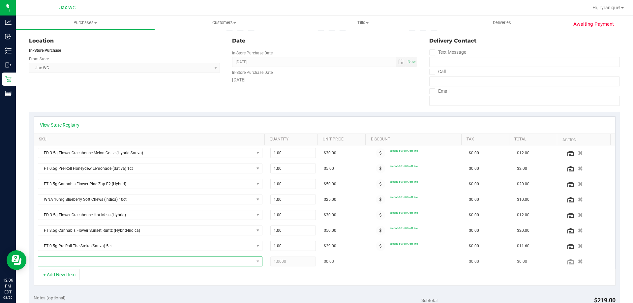
click at [75, 263] on span "NO DATA FOUND" at bounding box center [146, 261] width 216 height 9
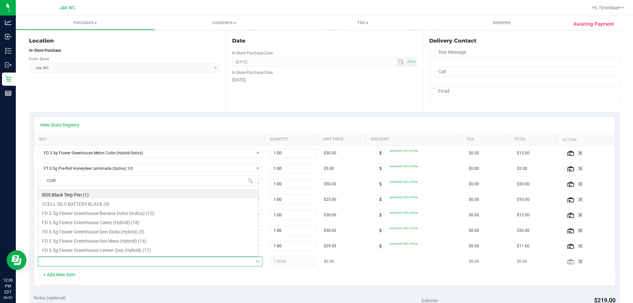
scroll to position [10, 219]
click at [96, 180] on input "CUW" at bounding box center [148, 181] width 215 height 10
type input "CITR"
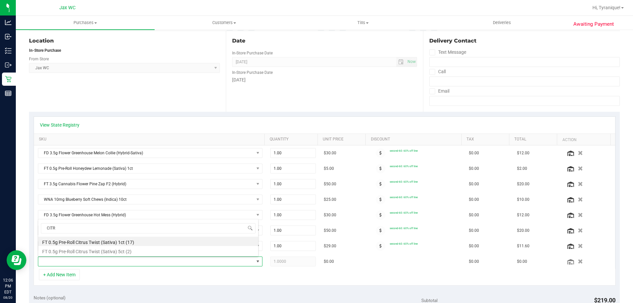
scroll to position [0, 0]
click at [127, 239] on li "FT 0.5g Pre-Roll Citrus Twist (Sativa) 1ct (17)" at bounding box center [148, 241] width 220 height 9
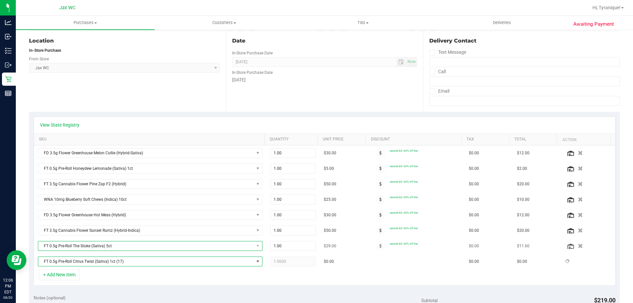
click at [138, 251] on span "FT 0.5g Pre-Roll The Stoke (Sativa) 5ct" at bounding box center [150, 246] width 225 height 10
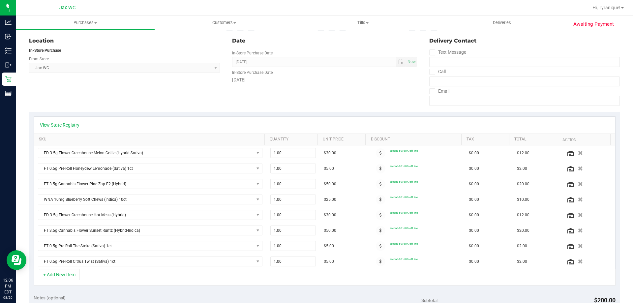
click at [167, 280] on div "+ Add New Item" at bounding box center [325, 277] width 582 height 16
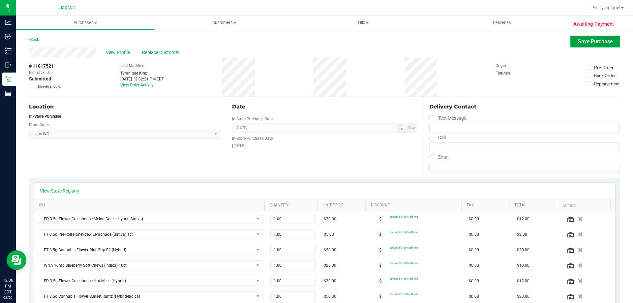
click at [578, 42] on span "Save Purchase" at bounding box center [595, 41] width 35 height 6
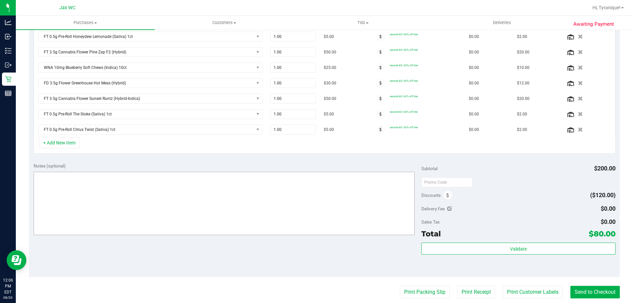
scroll to position [193, 0]
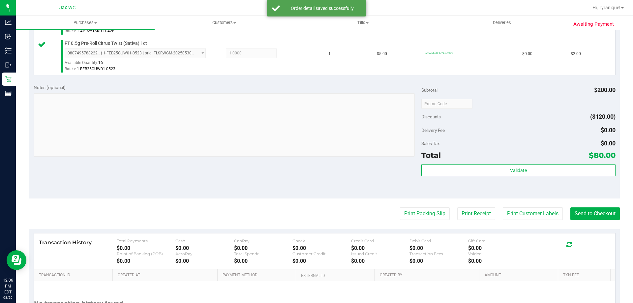
scroll to position [541, 0]
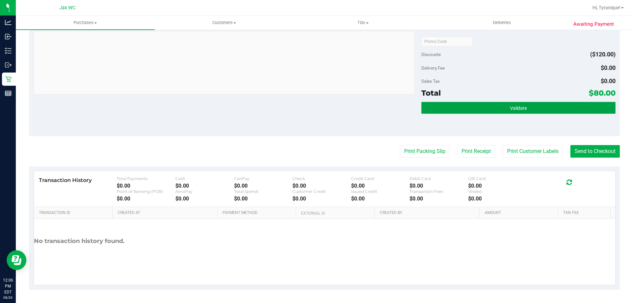
click at [563, 109] on button "Validate" at bounding box center [518, 108] width 194 height 12
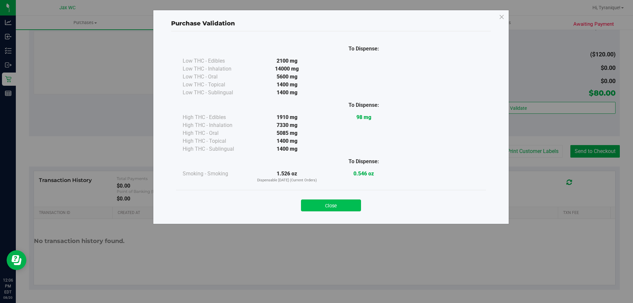
click at [324, 209] on button "Close" at bounding box center [331, 205] width 60 height 12
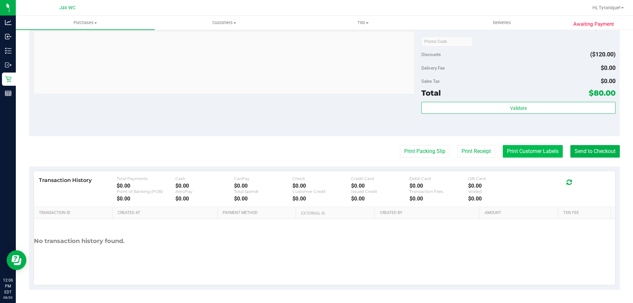
click at [547, 146] on button "Print Customer Labels" at bounding box center [533, 151] width 60 height 13
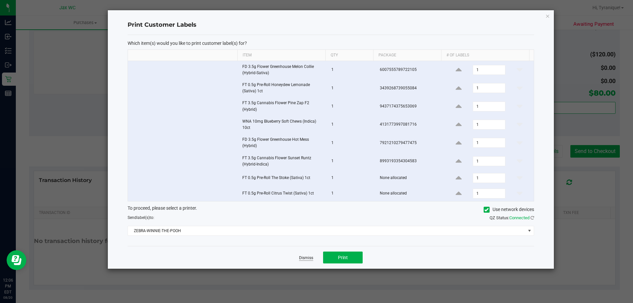
click at [305, 257] on link "Dismiss" at bounding box center [306, 258] width 14 height 6
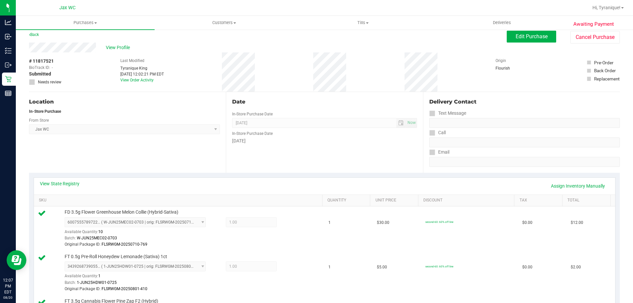
scroll to position [0, 0]
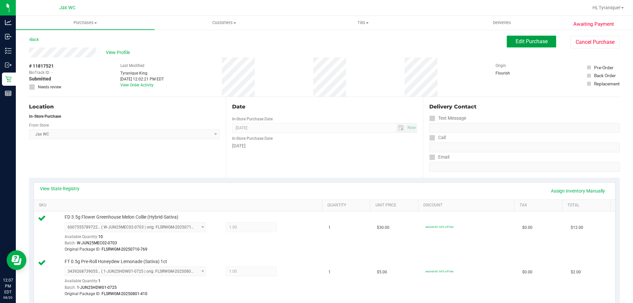
click at [527, 44] on span "Edit Purchase" at bounding box center [532, 41] width 32 height 6
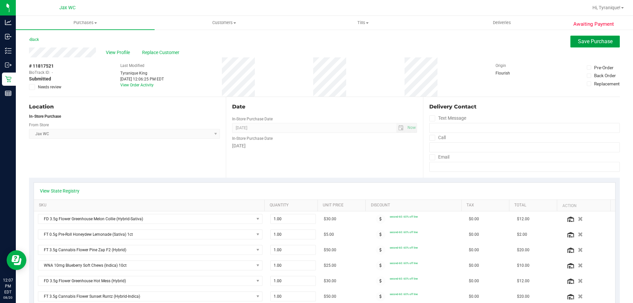
click at [572, 42] on button "Save Purchase" at bounding box center [594, 42] width 49 height 12
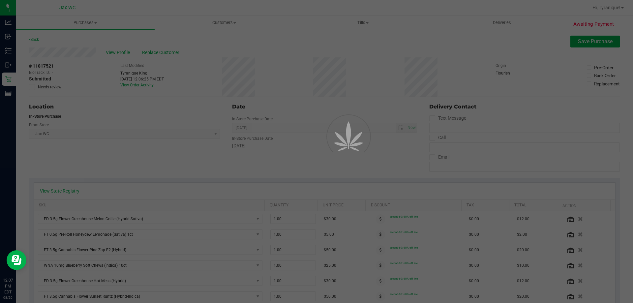
scroll to position [198, 0]
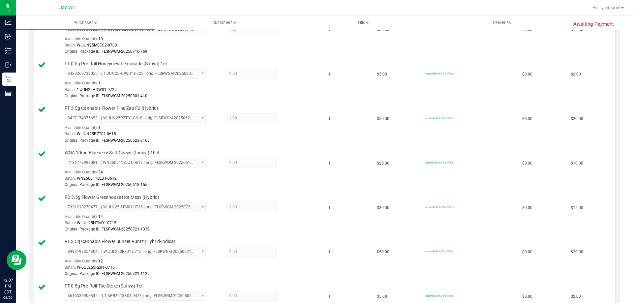
scroll to position [467, 0]
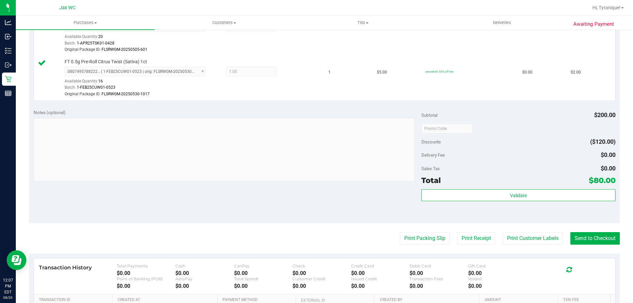
click at [558, 203] on div "Validate" at bounding box center [518, 204] width 194 height 30
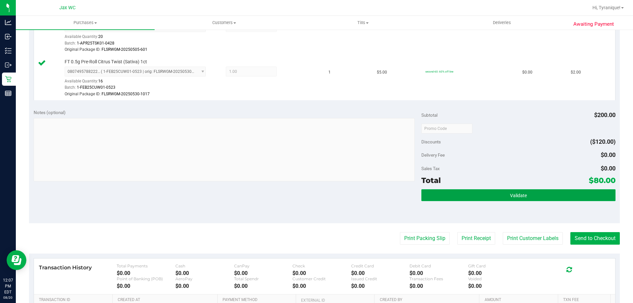
click at [558, 195] on button "Validate" at bounding box center [518, 195] width 194 height 12
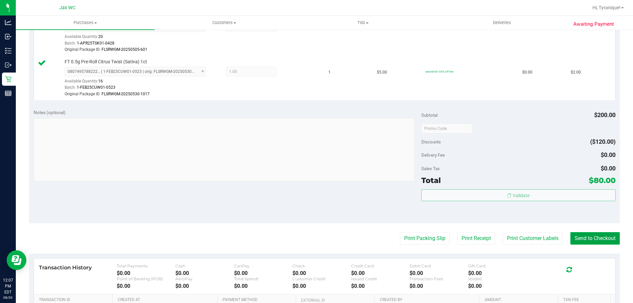
click at [586, 241] on body "Analytics Inbound Inventory Outbound Retail Reports 12:07 PM EDT [DATE] 08/20 J…" at bounding box center [316, 151] width 633 height 303
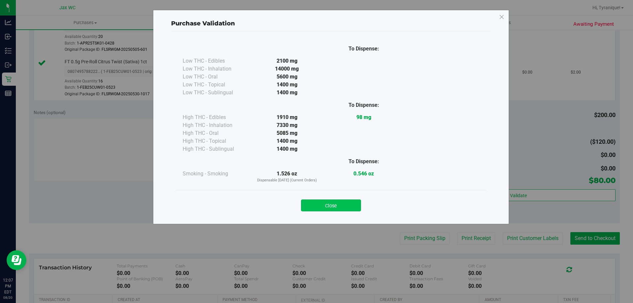
click at [355, 204] on button "Close" at bounding box center [331, 205] width 60 height 12
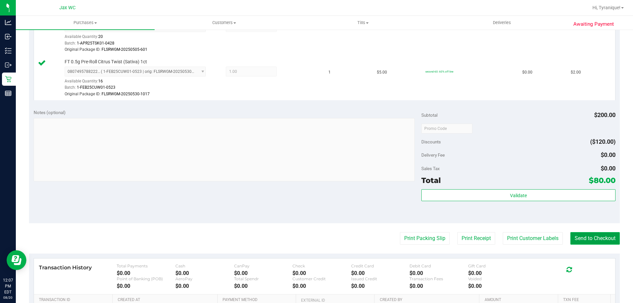
click at [583, 233] on button "Send to Checkout" at bounding box center [594, 238] width 49 height 13
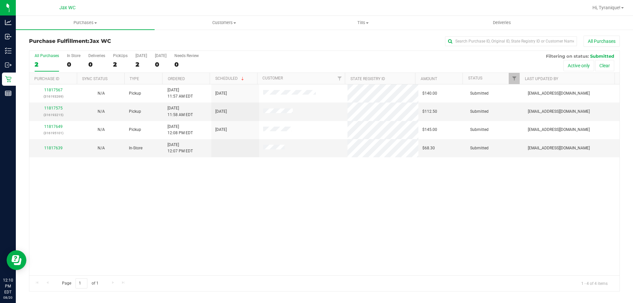
click at [259, 221] on div "11817567 (316193269) N/A Pickup [DATE] 11:57 AM EDT 8/20/2025 $140.00 Submitted…" at bounding box center [324, 179] width 590 height 191
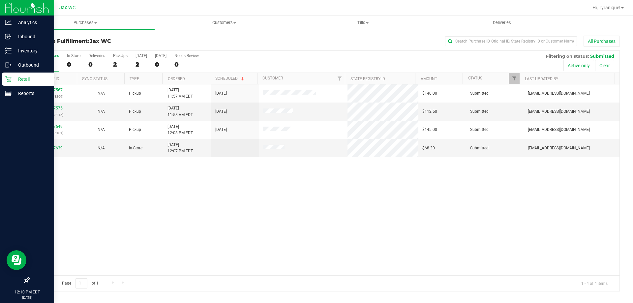
click at [10, 81] on icon at bounding box center [8, 79] width 7 height 7
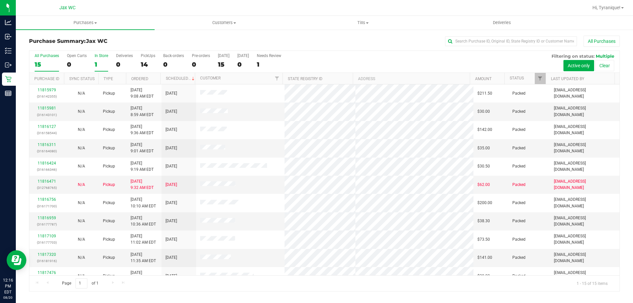
click at [99, 62] on div "1" at bounding box center [102, 65] width 14 height 8
click at [0, 0] on input "In Store 1" at bounding box center [0, 0] width 0 height 0
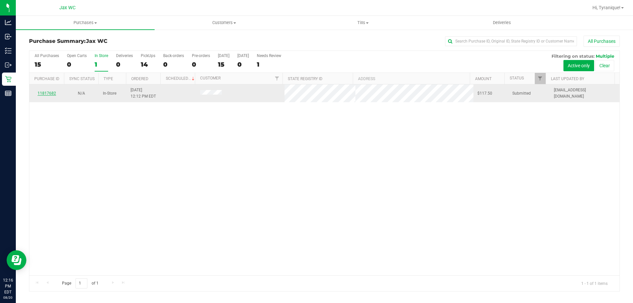
click at [50, 93] on link "11817682" at bounding box center [47, 93] width 18 height 5
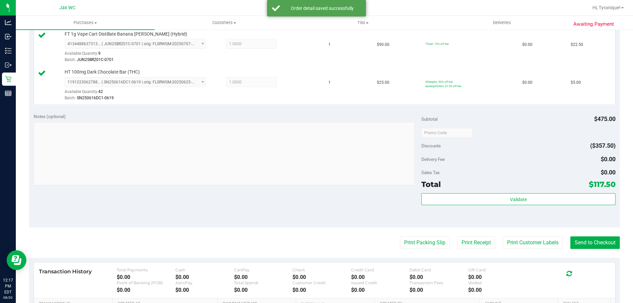
scroll to position [396, 0]
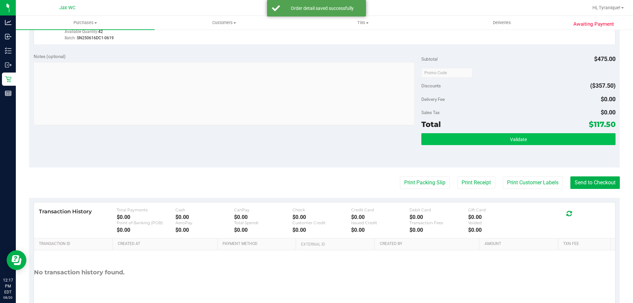
click at [523, 145] on div "Validate" at bounding box center [518, 148] width 194 height 30
click at [523, 140] on span "Validate" at bounding box center [518, 139] width 17 height 5
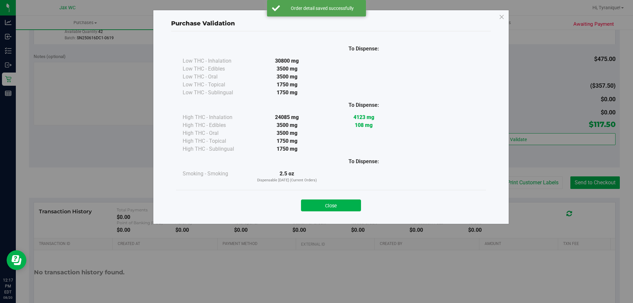
drag, startPoint x: 343, startPoint y: 190, endPoint x: 343, endPoint y: 196, distance: 5.9
click at [343, 191] on div "Close" at bounding box center [331, 203] width 310 height 27
click at [346, 206] on button "Close" at bounding box center [331, 205] width 60 height 12
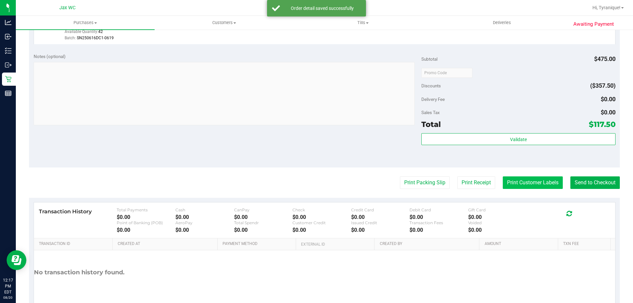
click at [522, 184] on button "Print Customer Labels" at bounding box center [533, 182] width 60 height 13
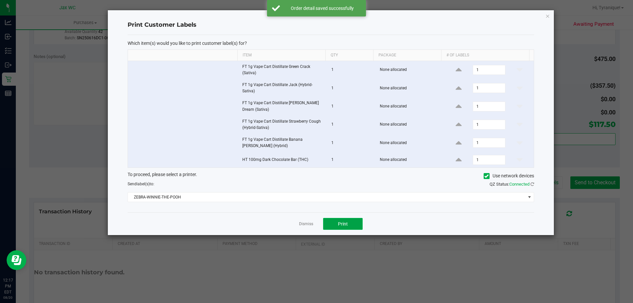
click at [341, 228] on button "Print" at bounding box center [343, 224] width 40 height 12
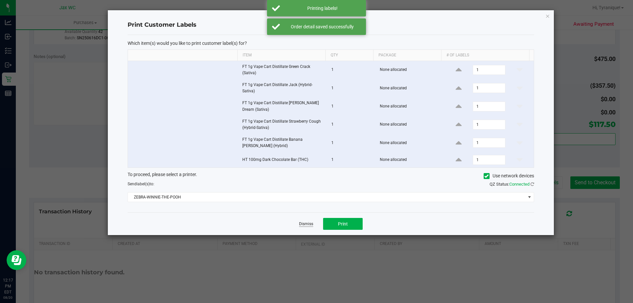
click at [306, 226] on link "Dismiss" at bounding box center [306, 224] width 14 height 6
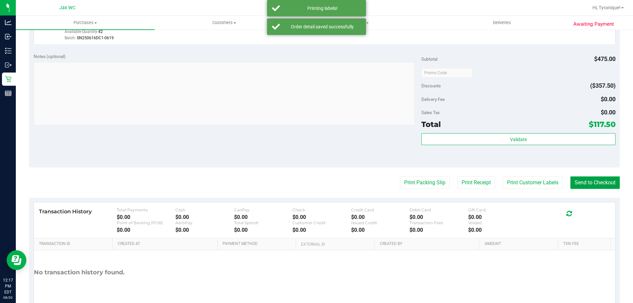
click at [592, 186] on button "Send to Checkout" at bounding box center [594, 182] width 49 height 13
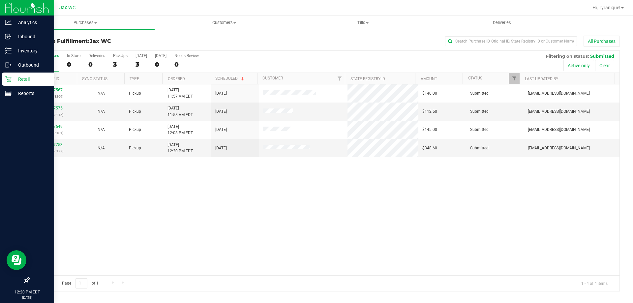
click at [14, 79] on p "Retail" at bounding box center [32, 79] width 40 height 8
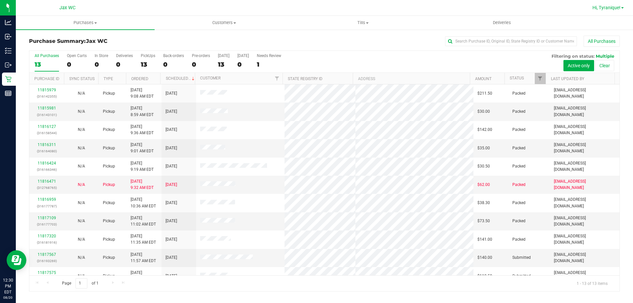
click at [609, 7] on span "Hi, Tyranique!" at bounding box center [606, 7] width 28 height 5
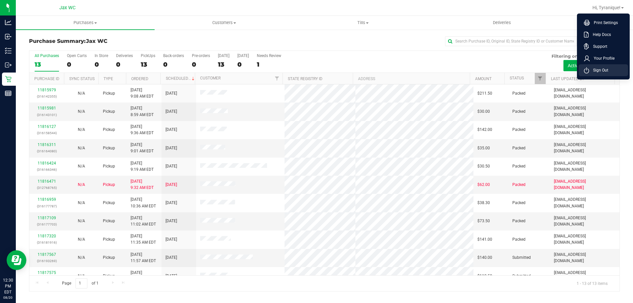
click at [609, 75] on li "Sign Out" at bounding box center [603, 70] width 49 height 12
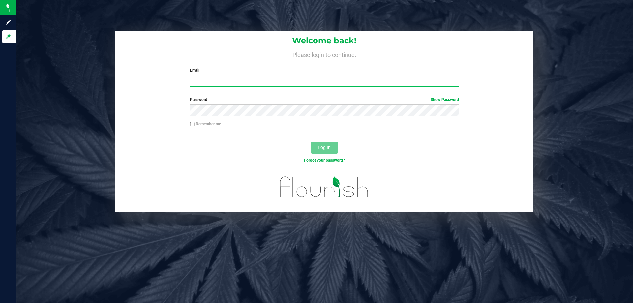
drag, startPoint x: 263, startPoint y: 76, endPoint x: 265, endPoint y: 79, distance: 3.7
click at [265, 79] on input "Email" at bounding box center [324, 81] width 269 height 12
type input "[EMAIL_ADDRESS][DOMAIN_NAME]"
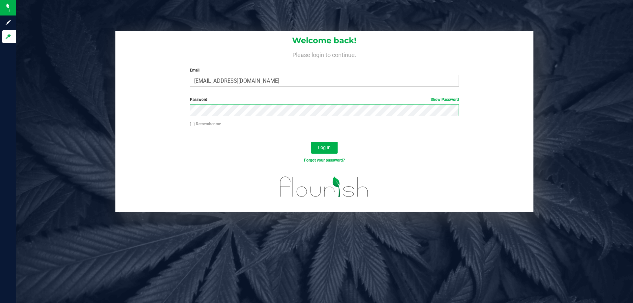
click at [311, 142] on button "Log In" at bounding box center [324, 148] width 26 height 12
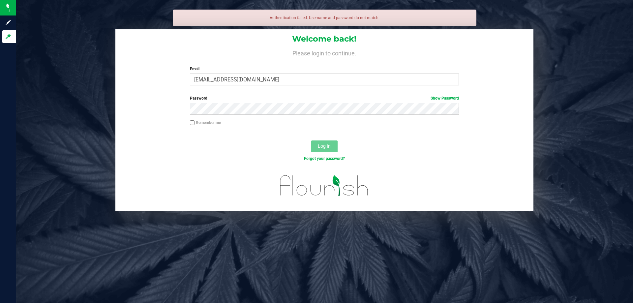
click at [257, 118] on div "Password Show Password" at bounding box center [324, 107] width 418 height 24
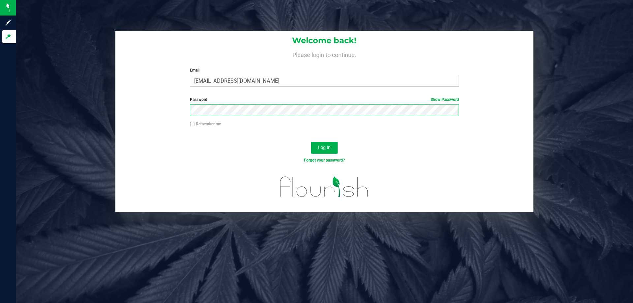
click at [311, 142] on button "Log In" at bounding box center [324, 148] width 26 height 12
